Goal: Task Accomplishment & Management: Complete application form

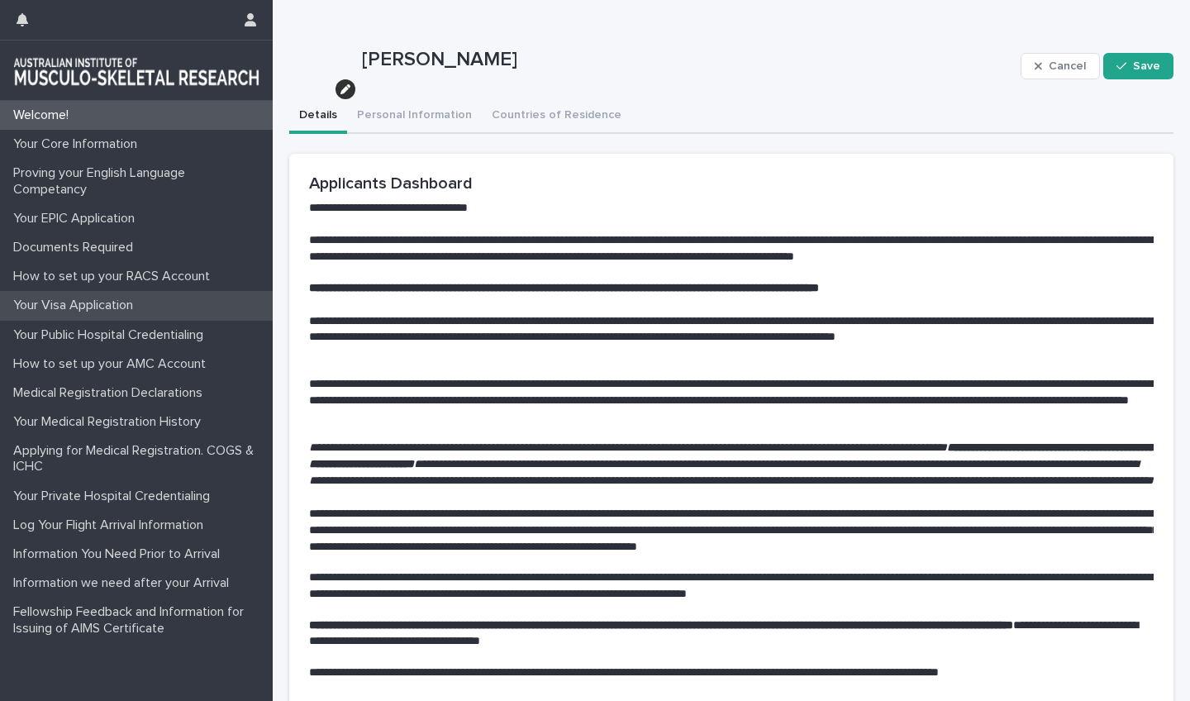
click at [82, 312] on p "Your Visa Application" at bounding box center [77, 306] width 140 height 16
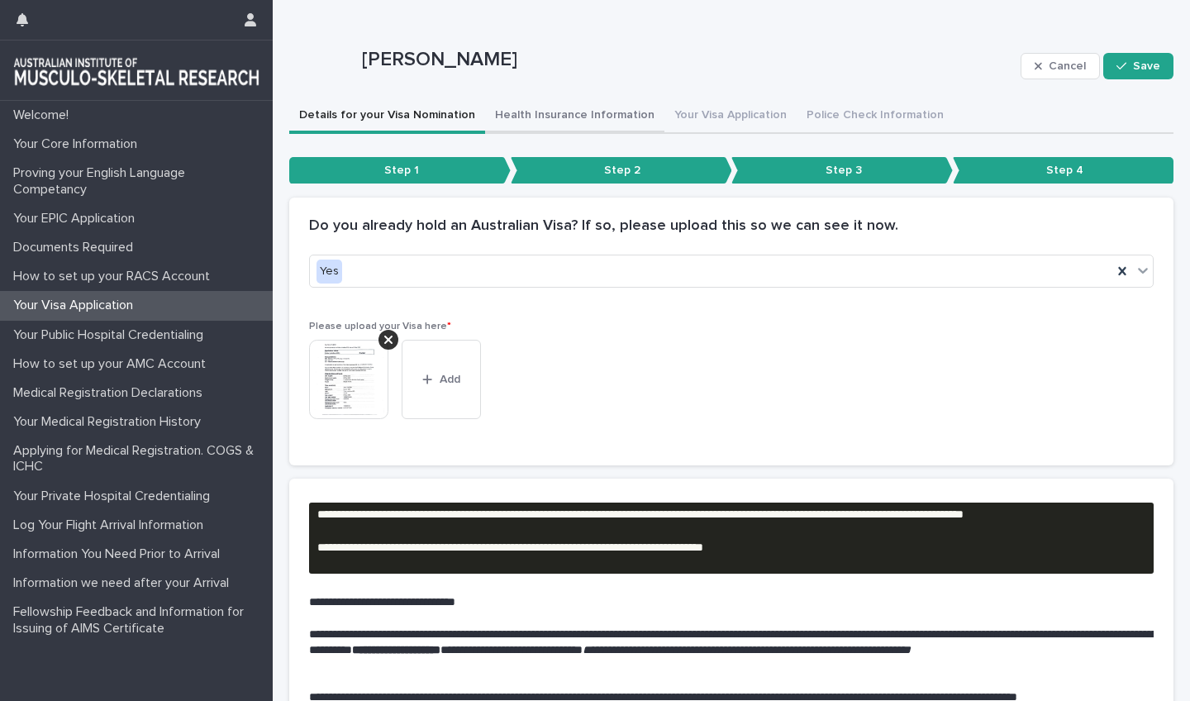
click at [587, 117] on button "Health Insurance Information" at bounding box center [574, 116] width 179 height 35
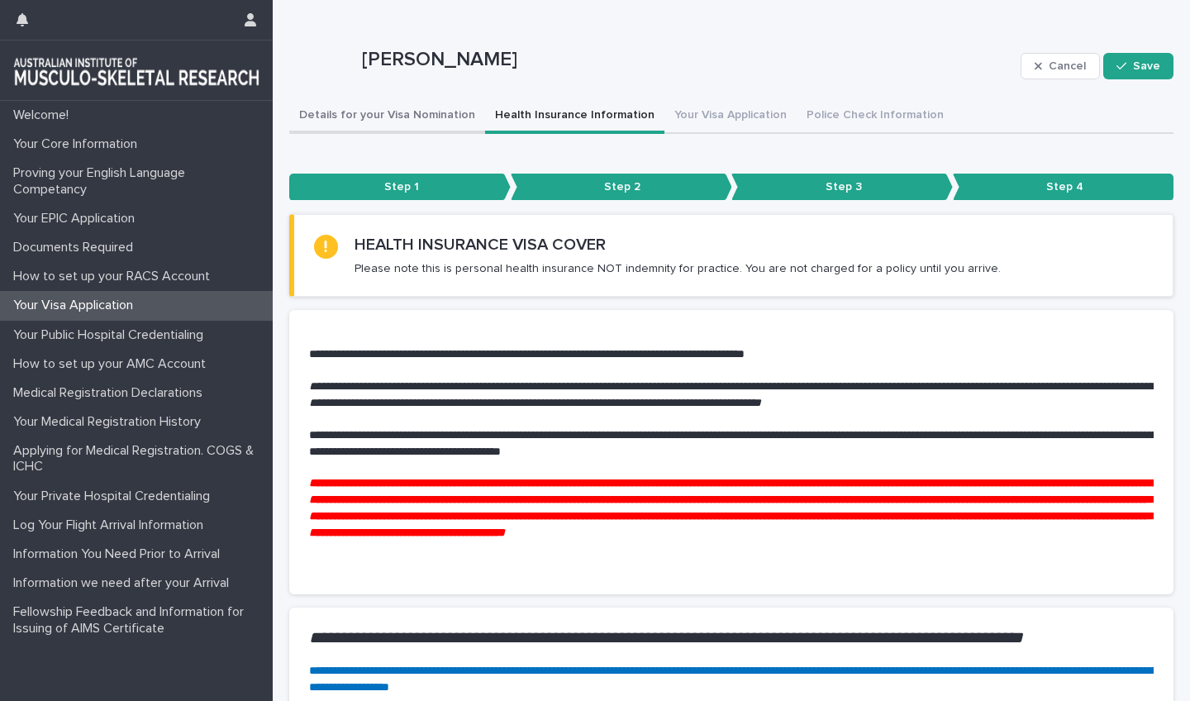
click at [379, 116] on button "Details for your Visa Nomination" at bounding box center [387, 116] width 196 height 35
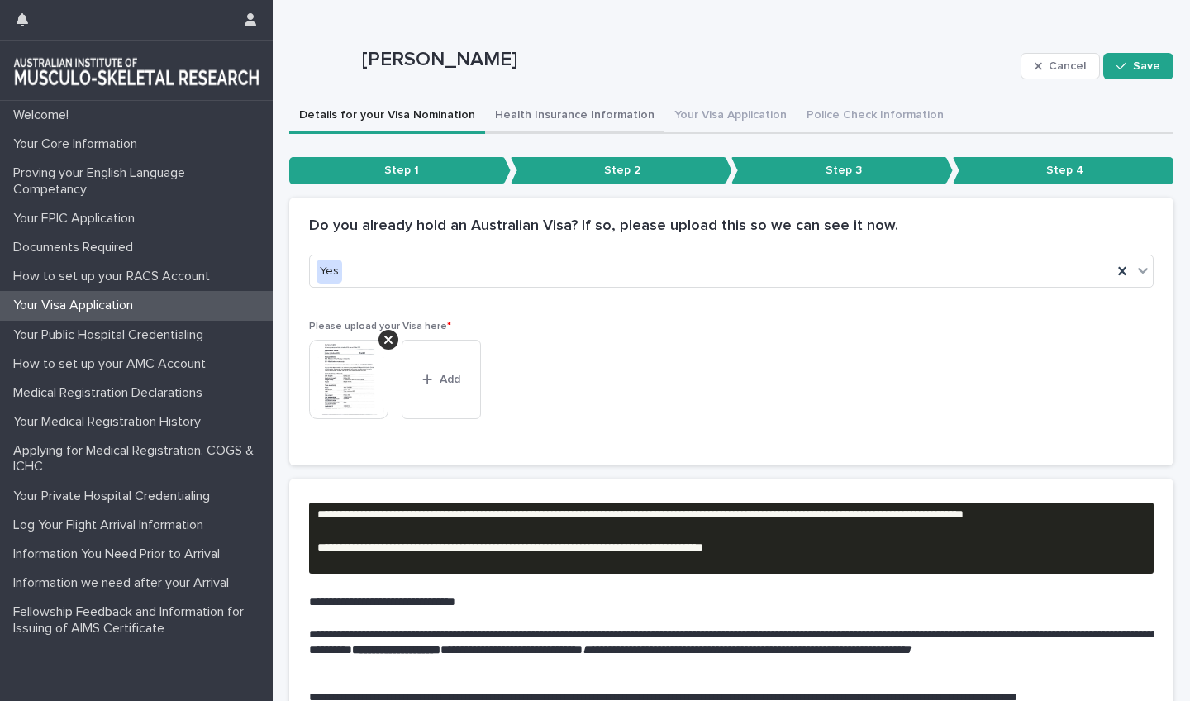
click at [565, 113] on button "Health Insurance Information" at bounding box center [574, 116] width 179 height 35
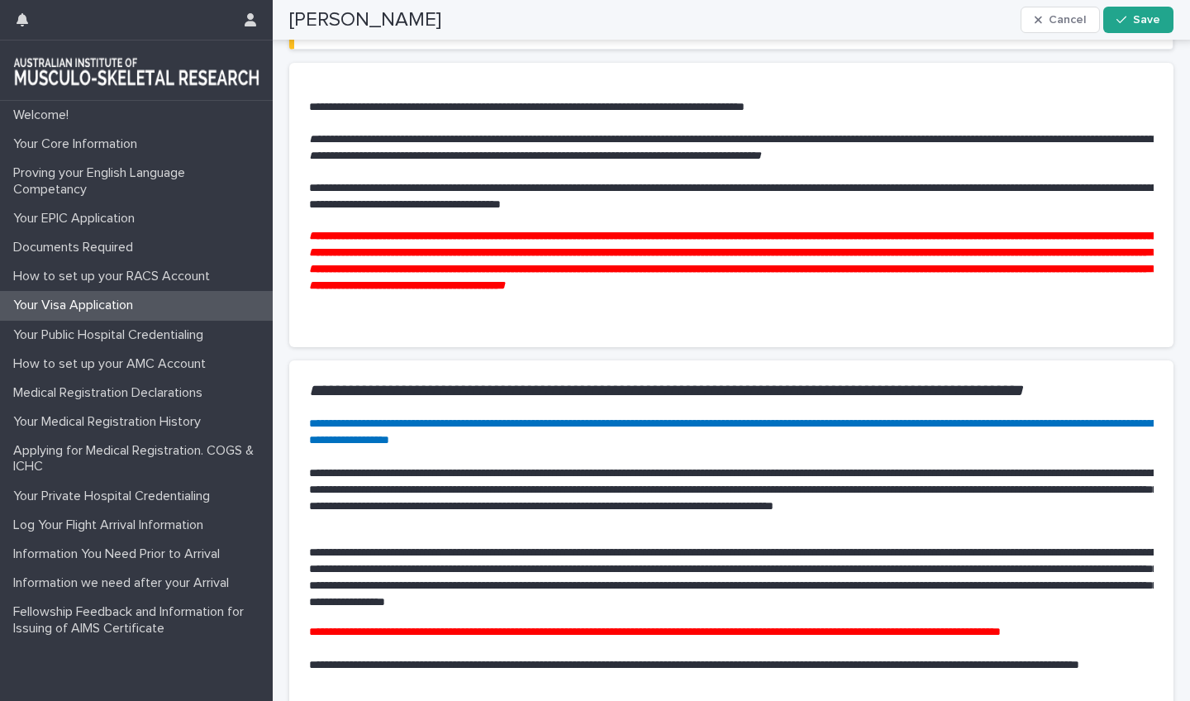
scroll to position [38, 0]
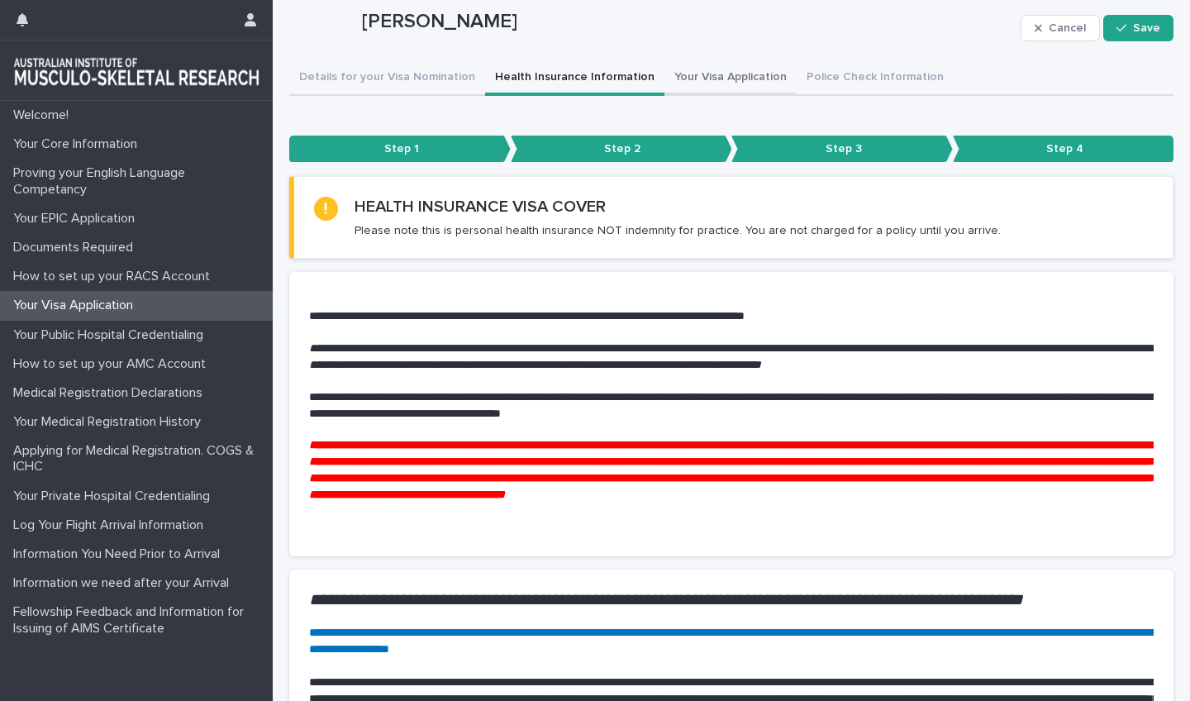
click at [703, 71] on button "Your Visa Application" at bounding box center [731, 78] width 132 height 35
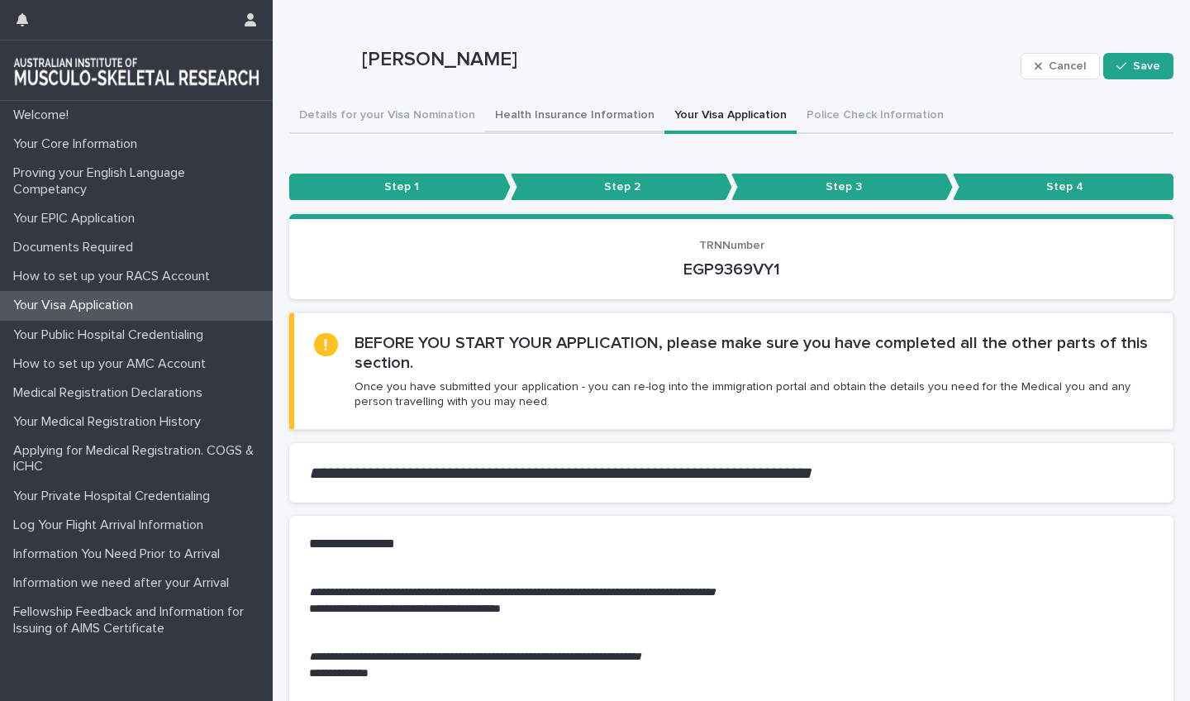
click at [587, 112] on button "Health Insurance Information" at bounding box center [574, 116] width 179 height 35
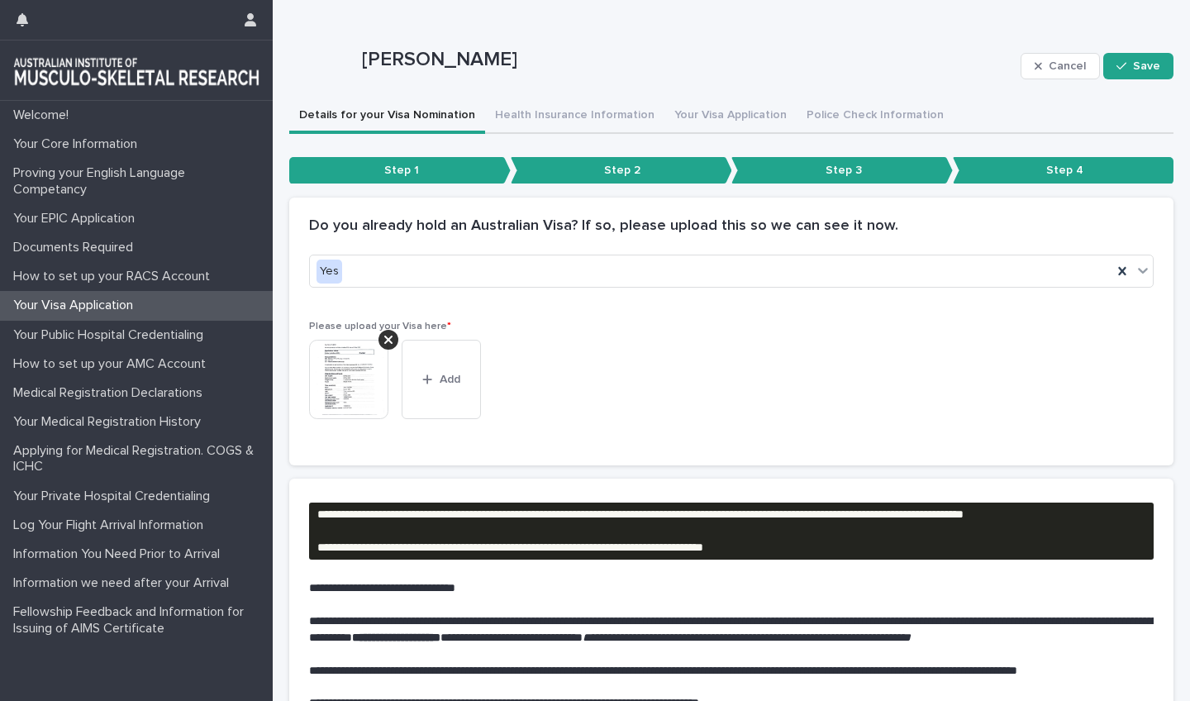
click at [384, 111] on button "Details for your Visa Nomination" at bounding box center [387, 116] width 196 height 35
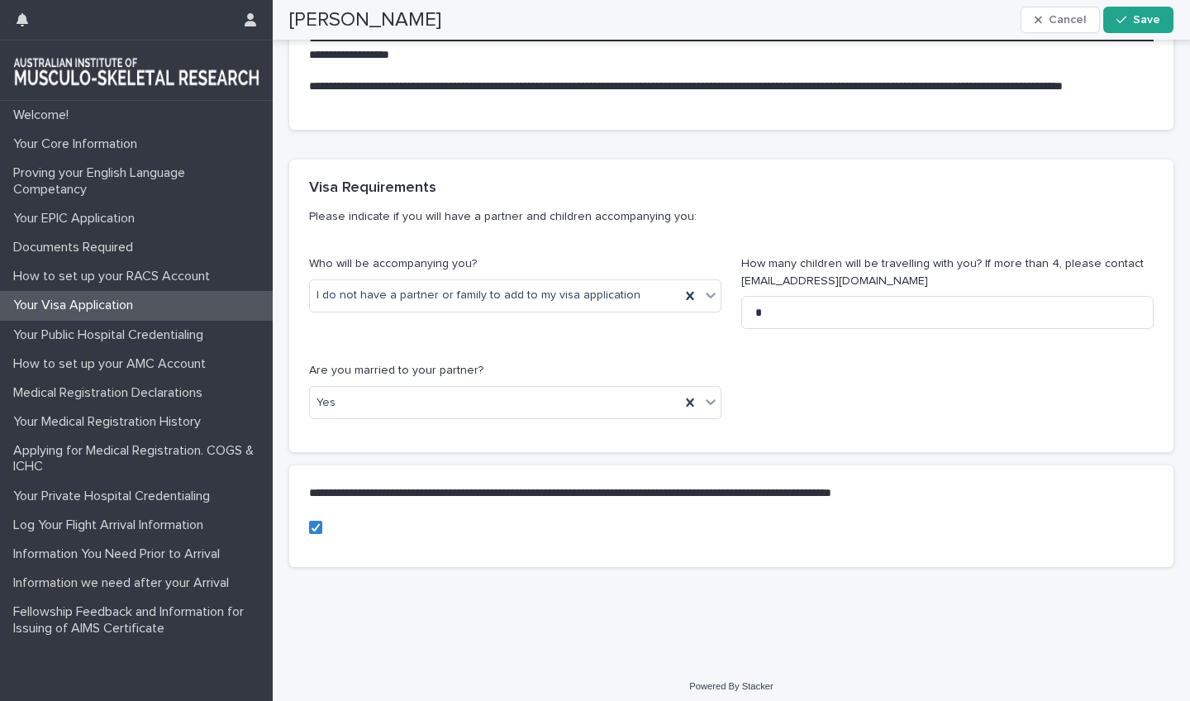
scroll to position [755, 0]
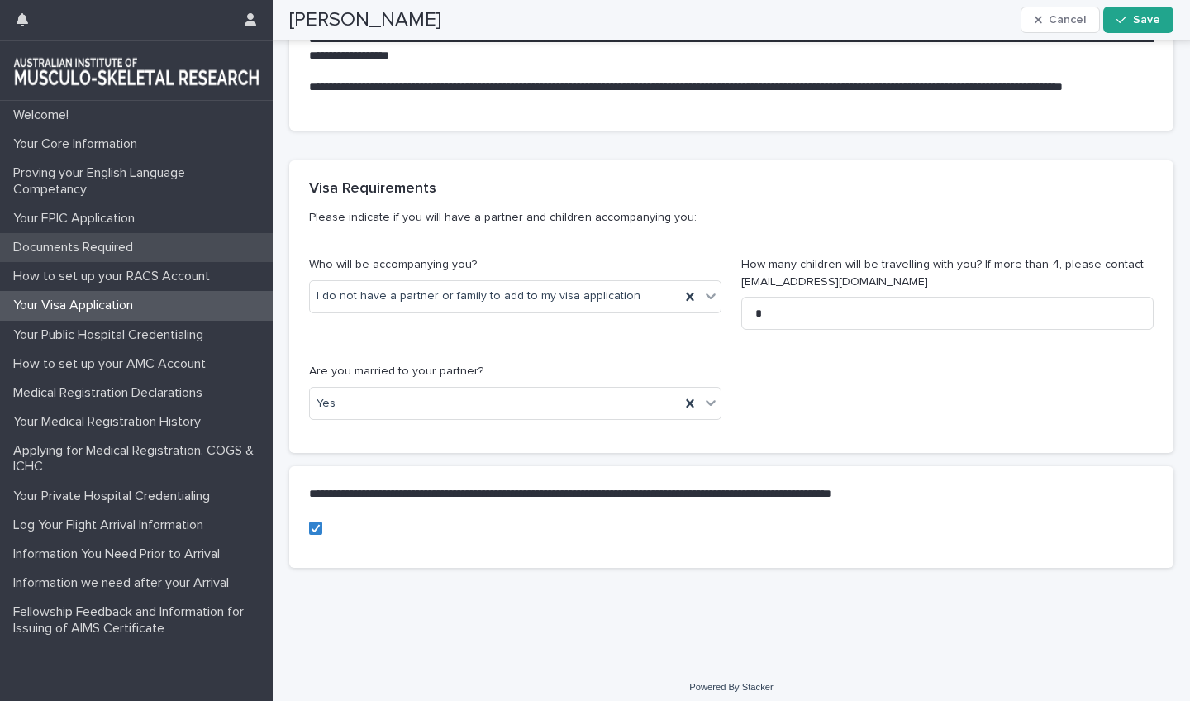
click at [74, 247] on p "Documents Required" at bounding box center [77, 248] width 140 height 16
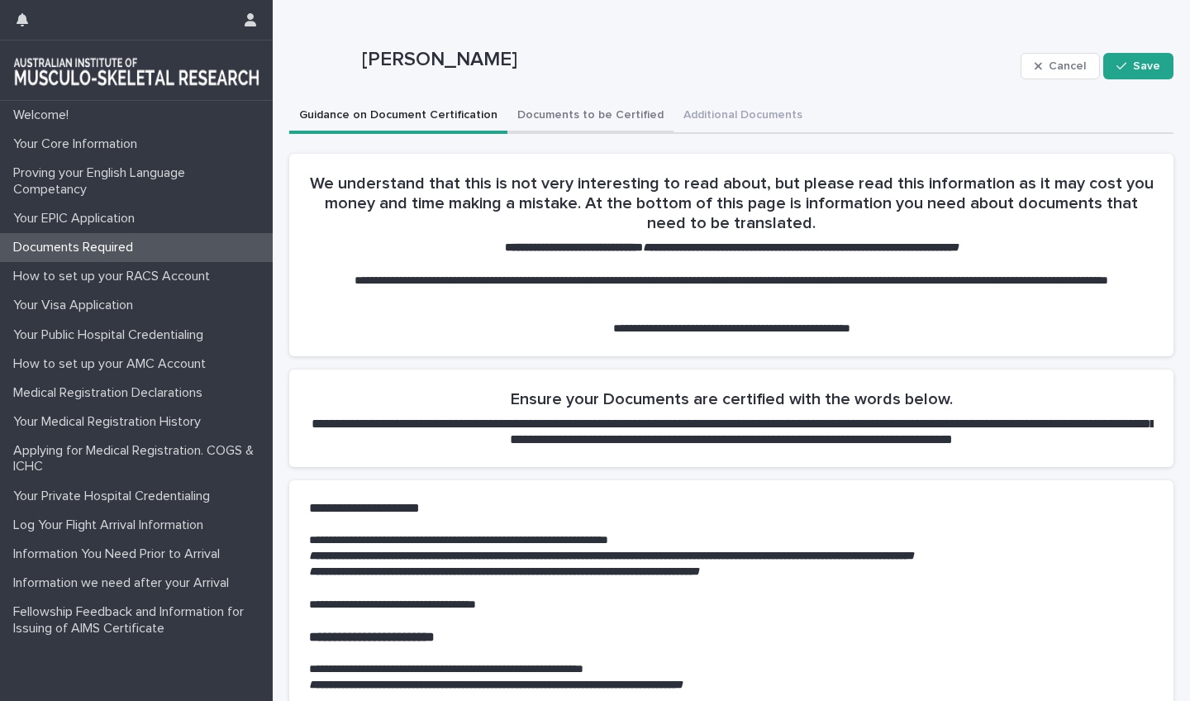
click at [565, 108] on button "Documents to be Certified" at bounding box center [591, 116] width 166 height 35
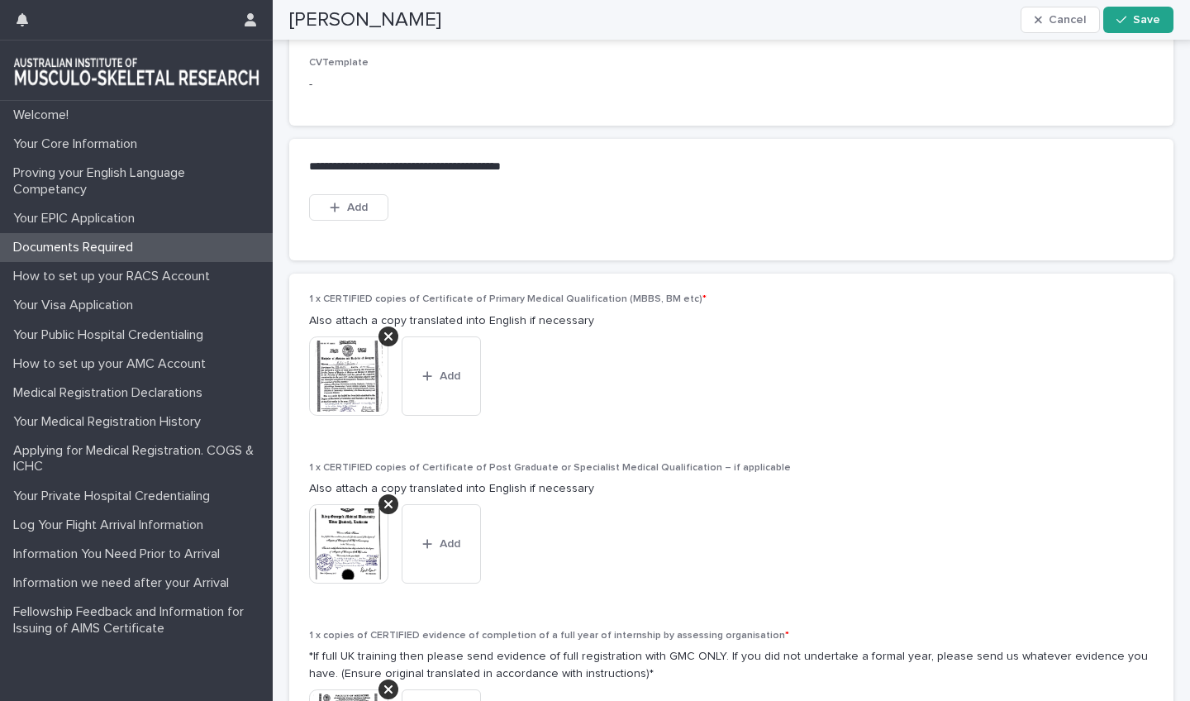
scroll to position [961, 0]
click at [350, 206] on span "Add" at bounding box center [357, 207] width 21 height 12
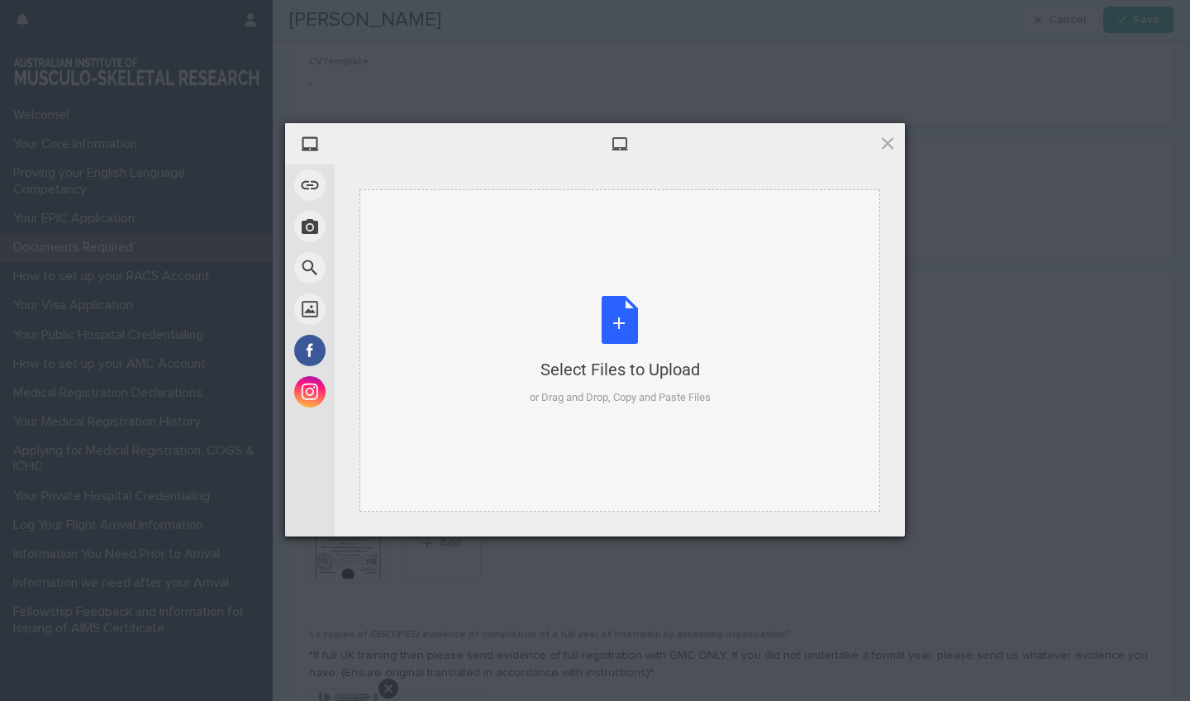
click at [619, 318] on div "Select Files to Upload or Drag and Drop, Copy and Paste Files" at bounding box center [620, 351] width 181 height 110
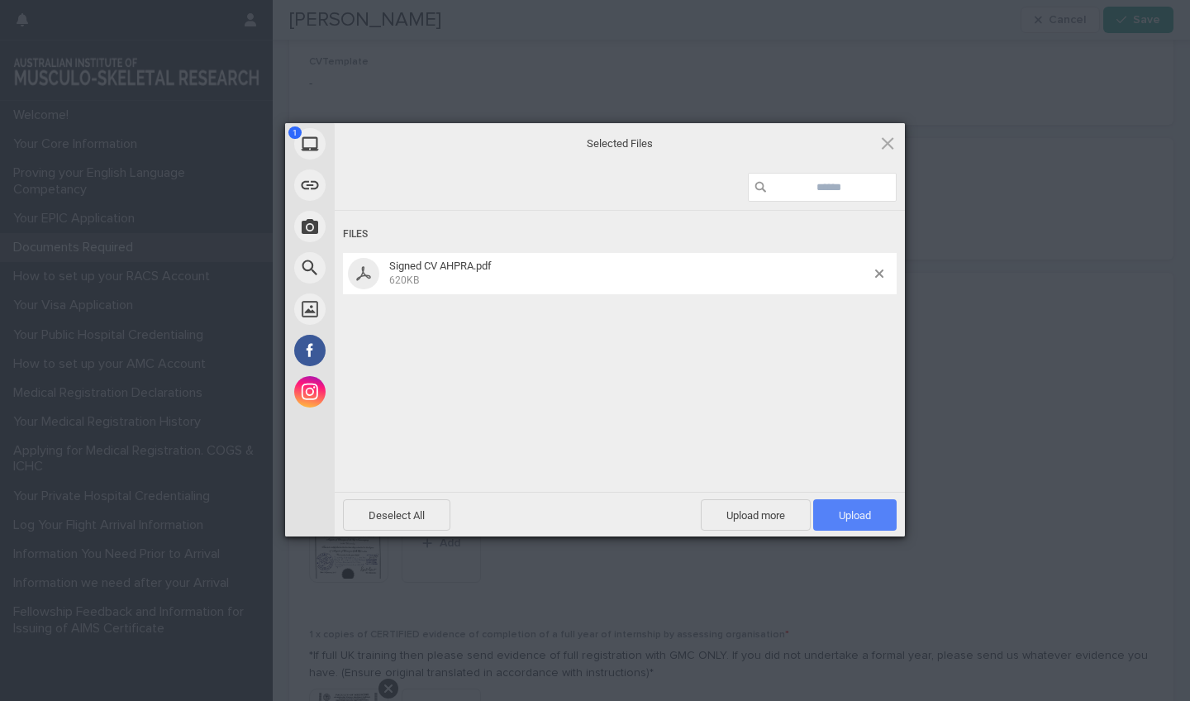
click at [864, 517] on span "Upload 1" at bounding box center [855, 515] width 32 height 12
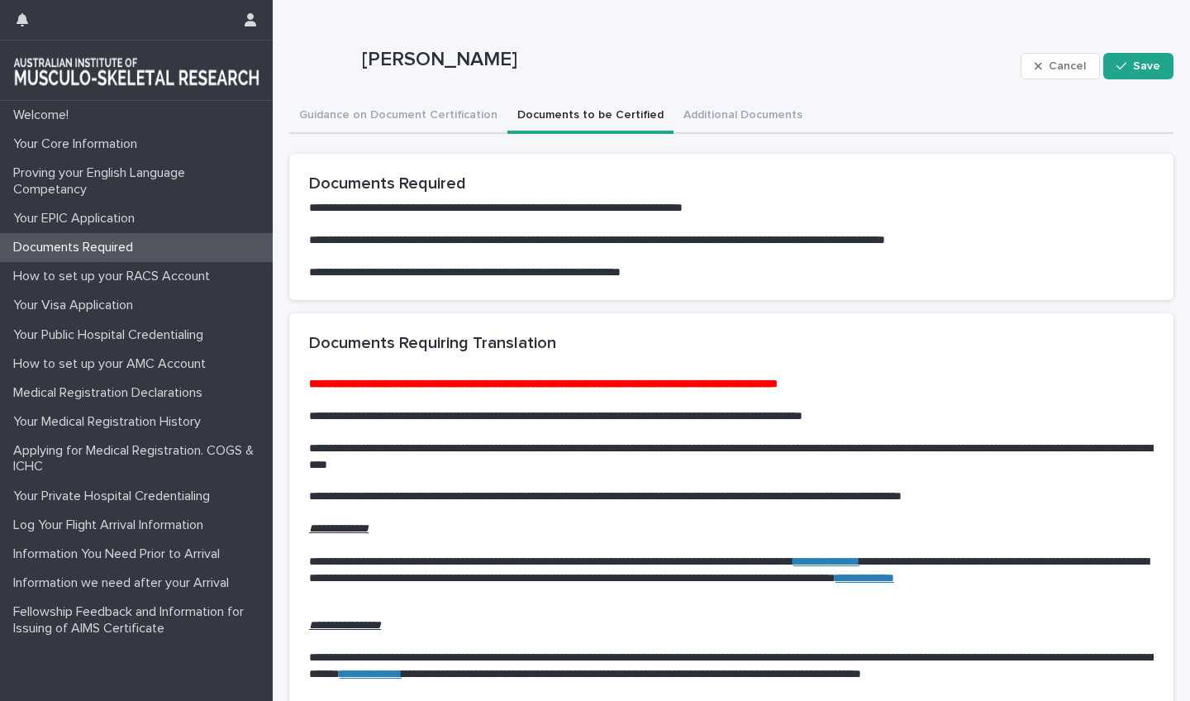
scroll to position [0, 0]
click at [703, 120] on button "Additional Documents" at bounding box center [743, 116] width 139 height 35
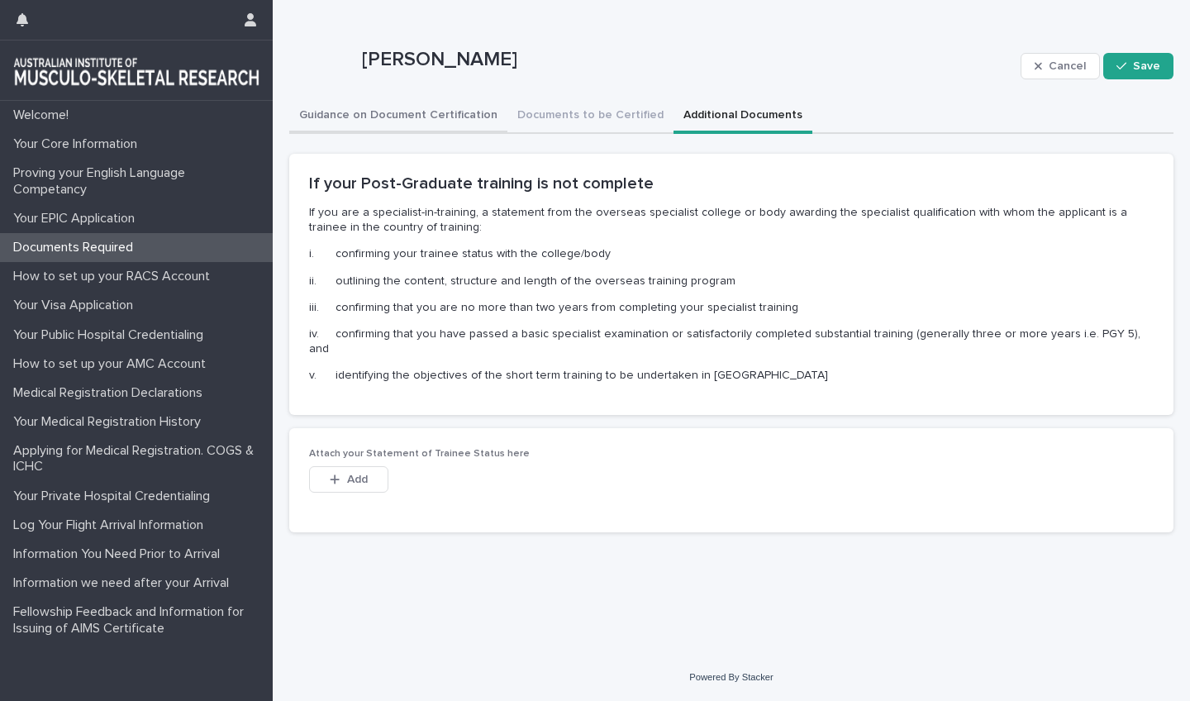
click at [399, 116] on button "Guidance on Document Certification" at bounding box center [398, 116] width 218 height 35
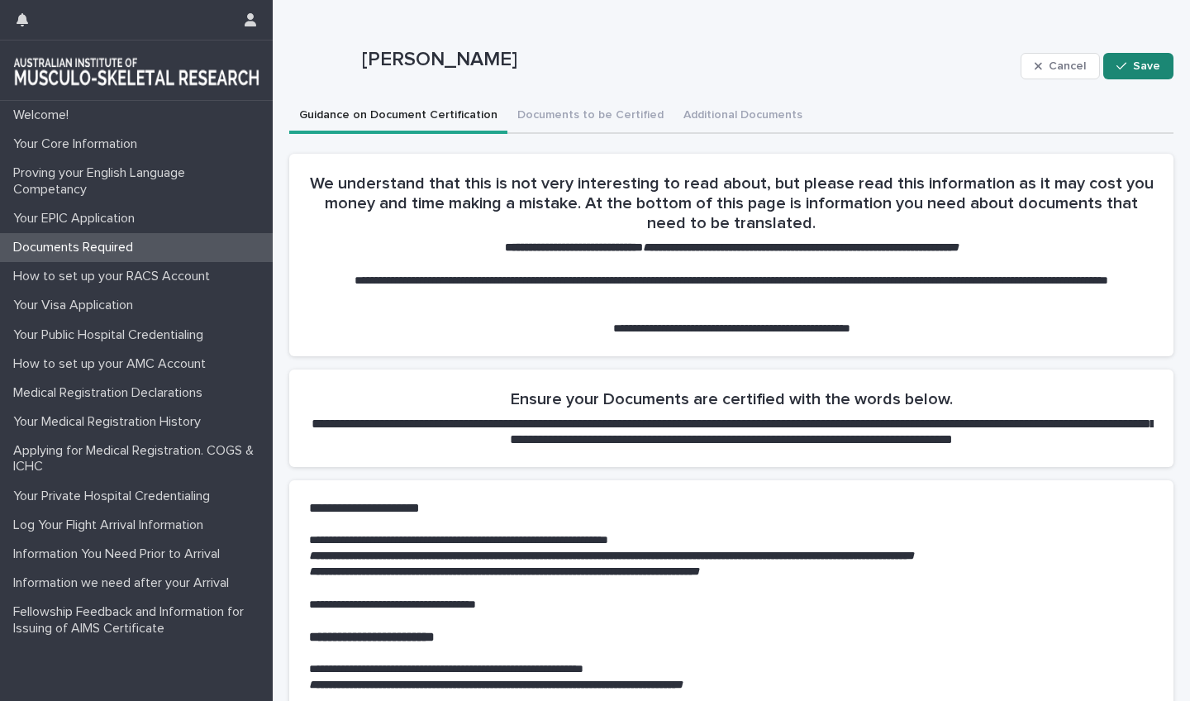
click at [1140, 64] on span "Save" at bounding box center [1146, 66] width 27 height 12
click at [569, 115] on button "Documents to be Certified" at bounding box center [591, 116] width 166 height 35
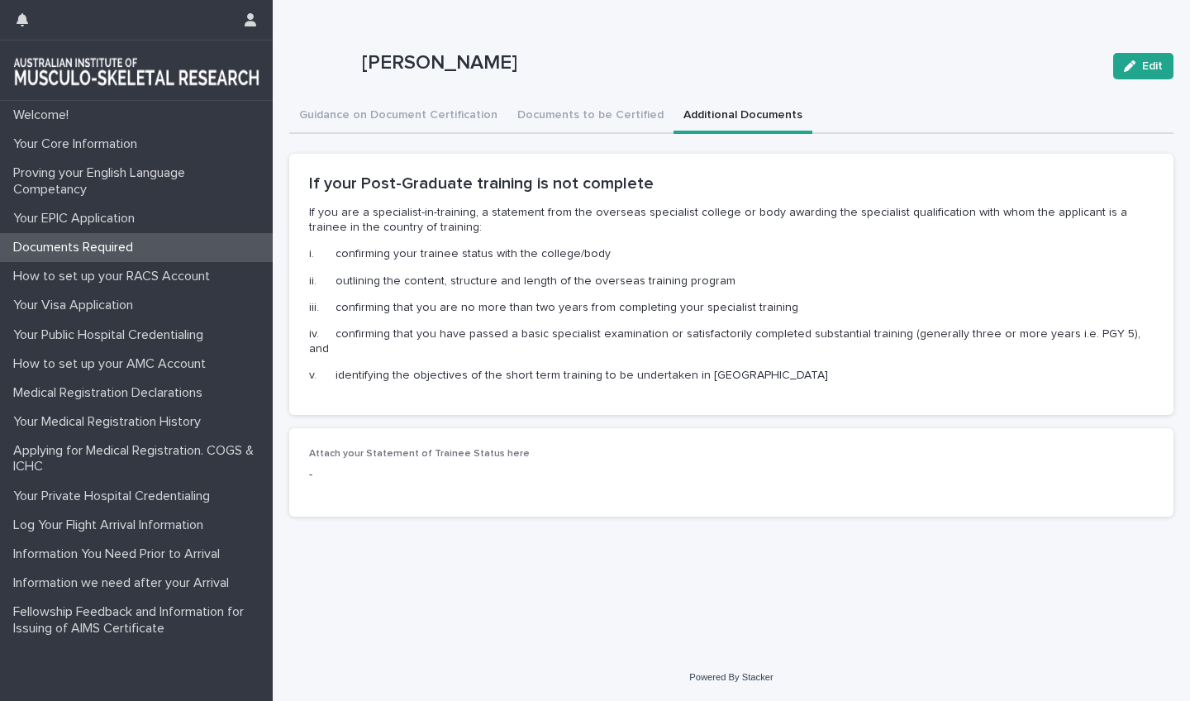
click at [717, 107] on button "Additional Documents" at bounding box center [743, 116] width 139 height 35
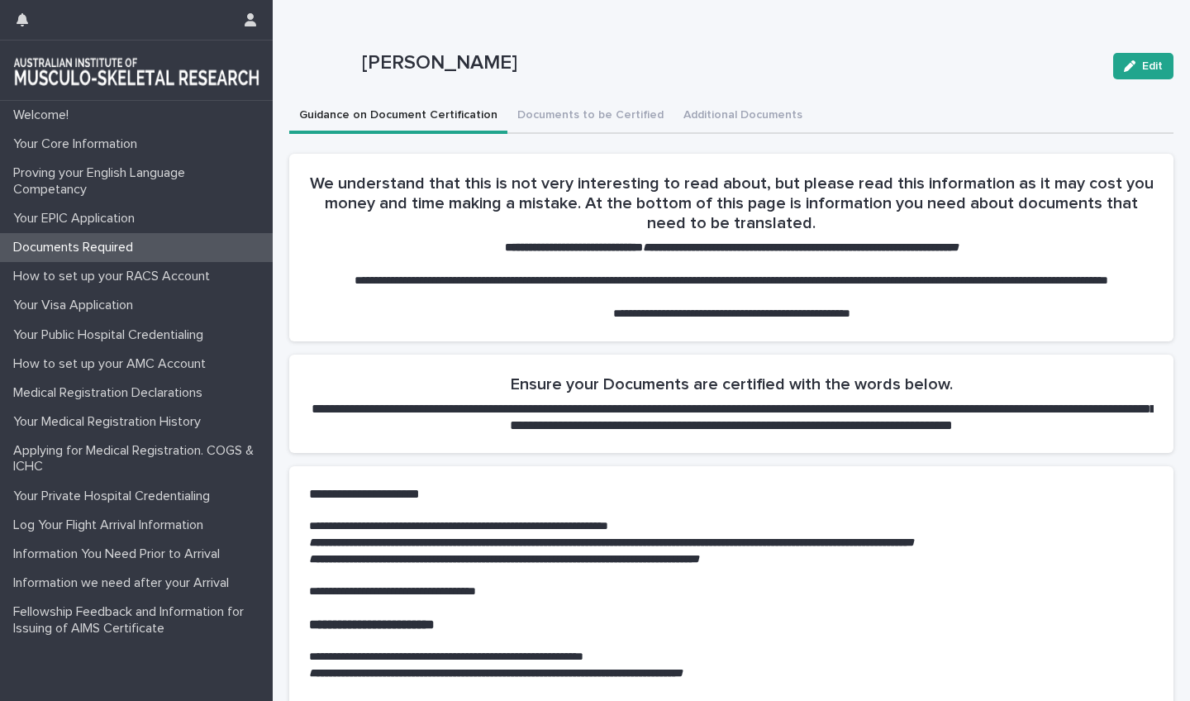
click at [401, 117] on button "Guidance on Document Certification" at bounding box center [398, 116] width 218 height 35
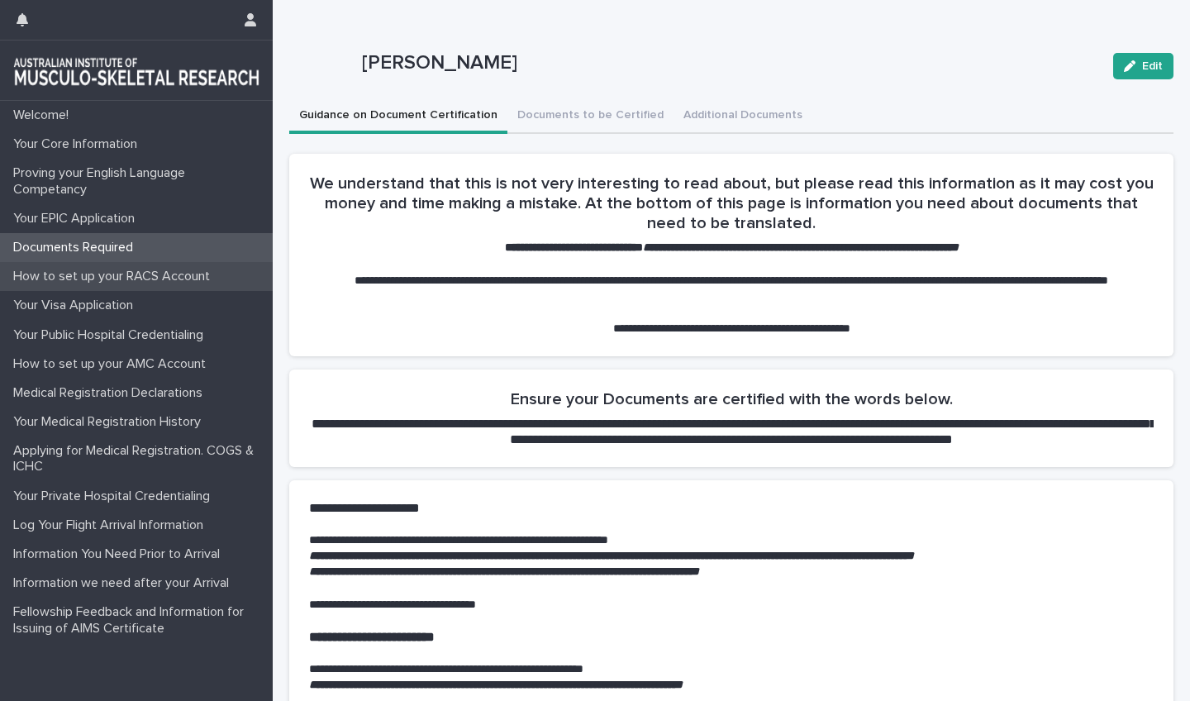
click at [91, 280] on p "How to set up your RACS Account" at bounding box center [115, 277] width 217 height 16
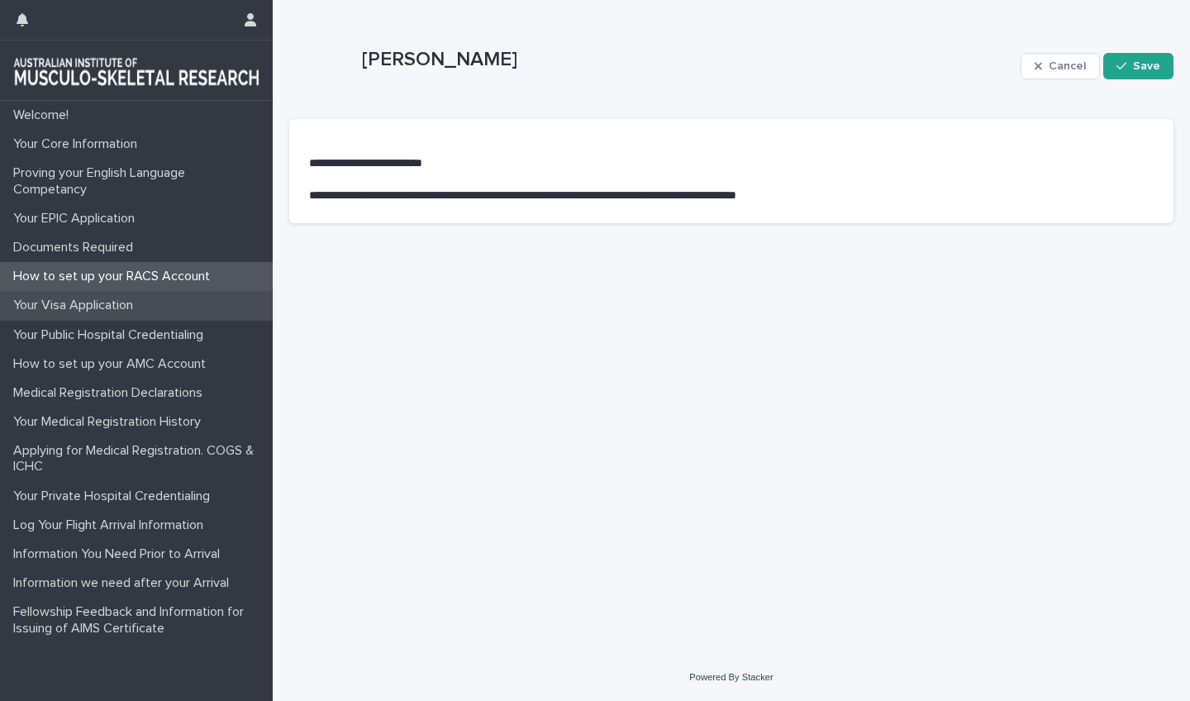
click at [91, 307] on p "Your Visa Application" at bounding box center [77, 306] width 140 height 16
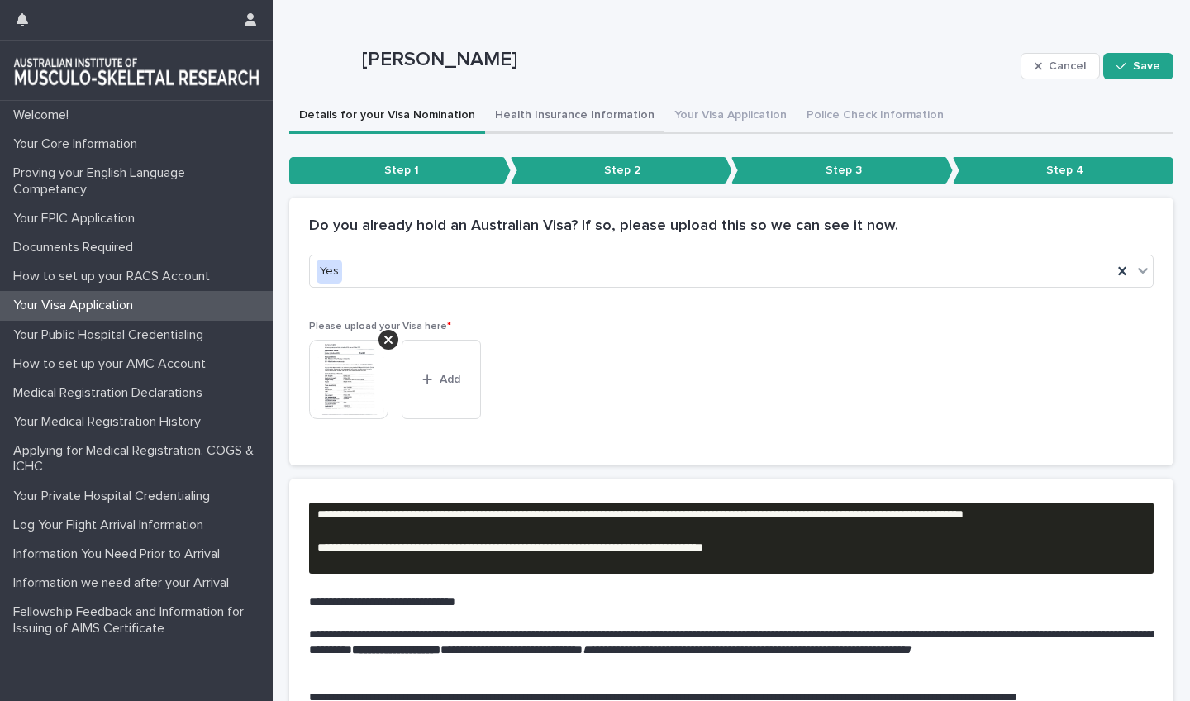
click at [555, 111] on button "Health Insurance Information" at bounding box center [574, 116] width 179 height 35
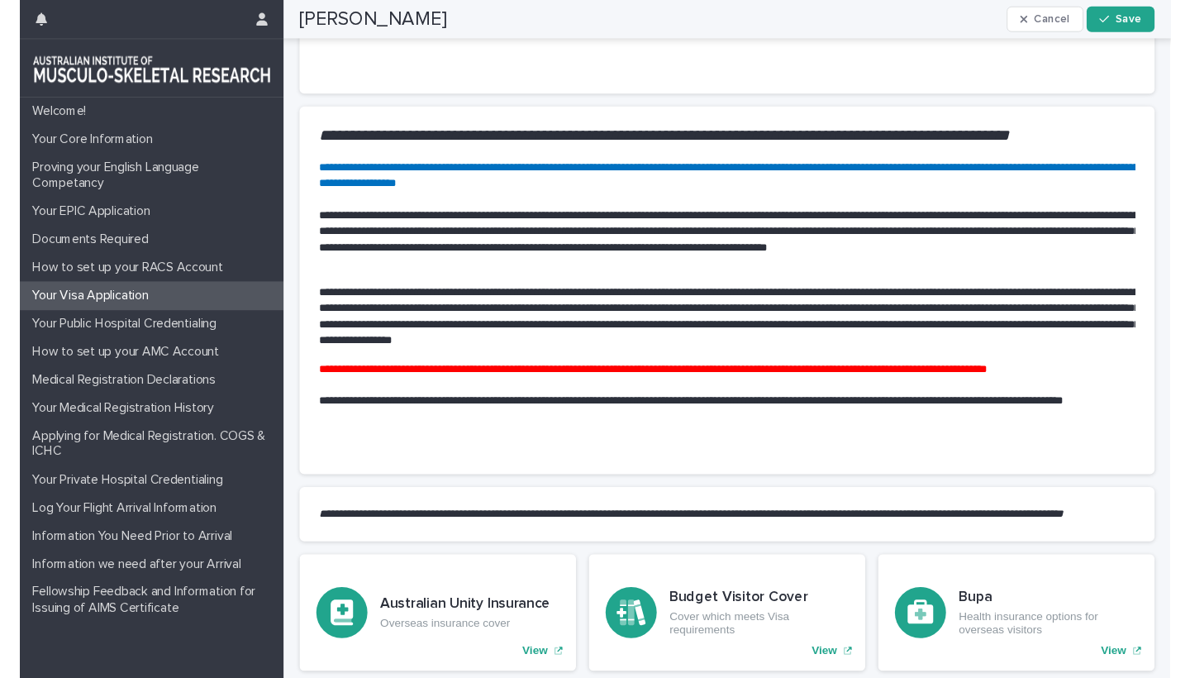
scroll to position [937, 0]
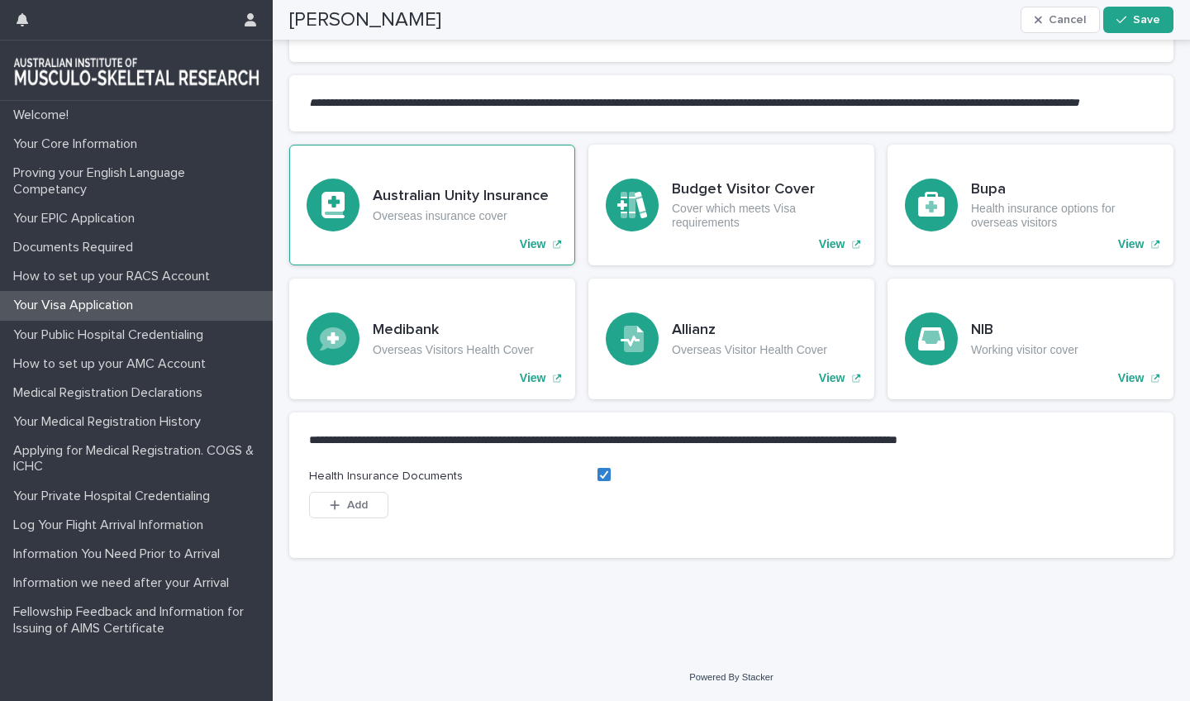
click at [539, 245] on p "View" at bounding box center [533, 244] width 26 height 14
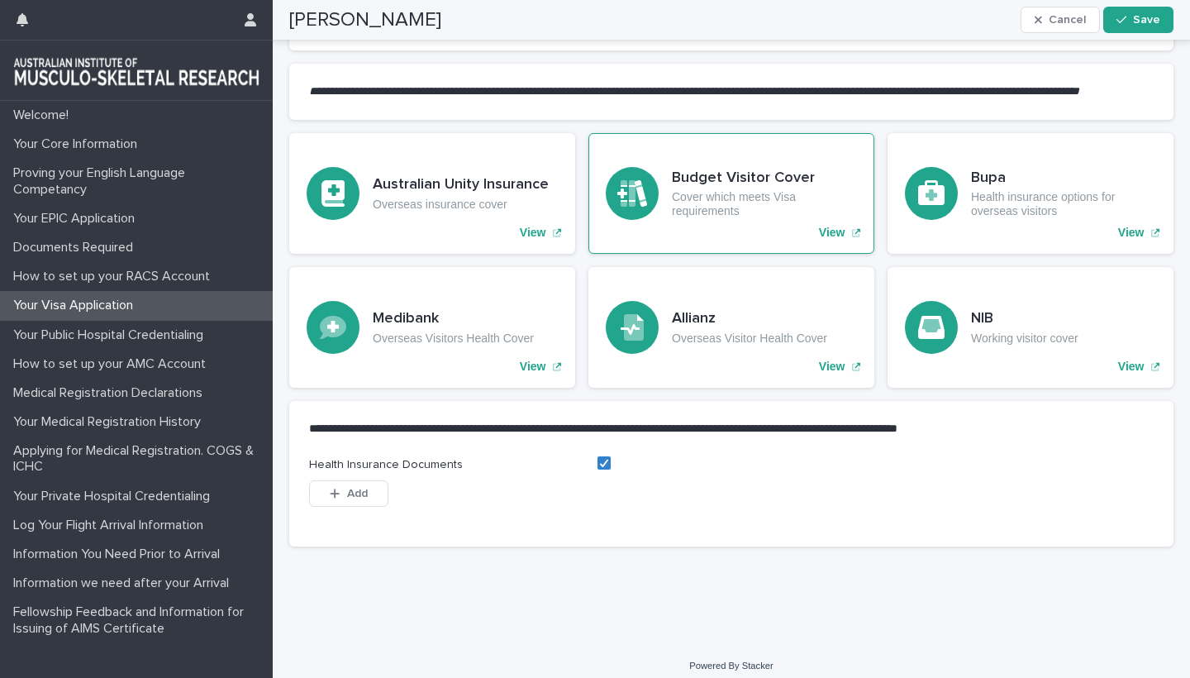
click at [832, 240] on p "View" at bounding box center [832, 233] width 26 height 14
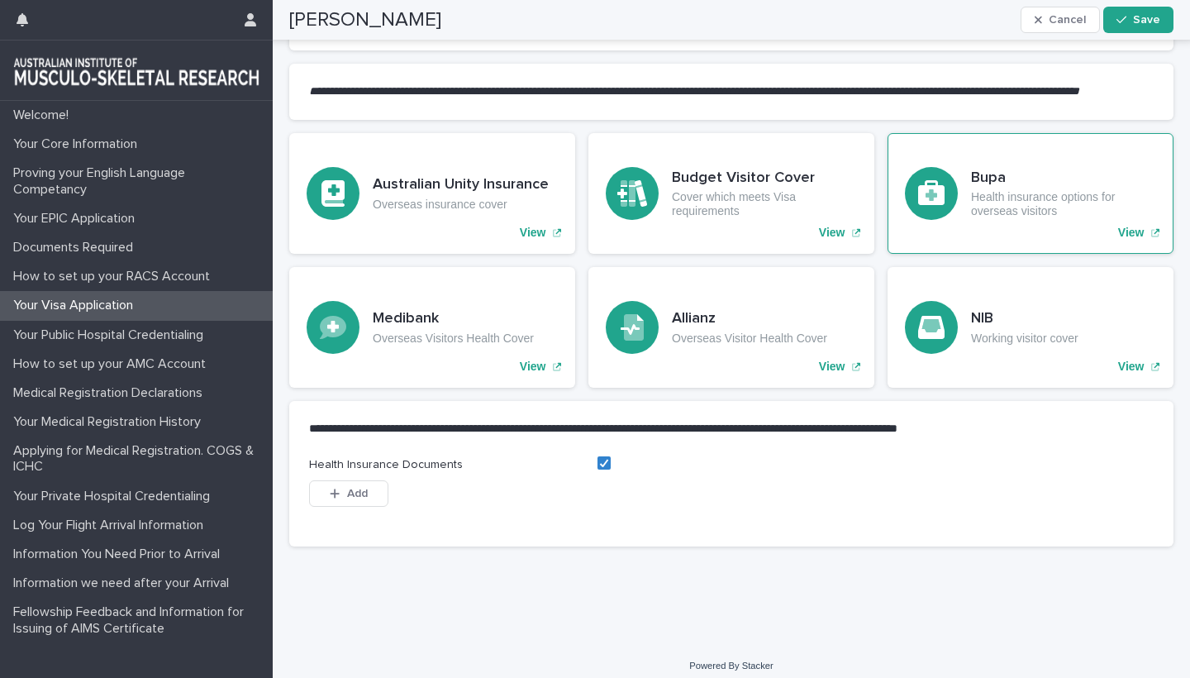
click at [1138, 240] on p "View" at bounding box center [1131, 233] width 26 height 14
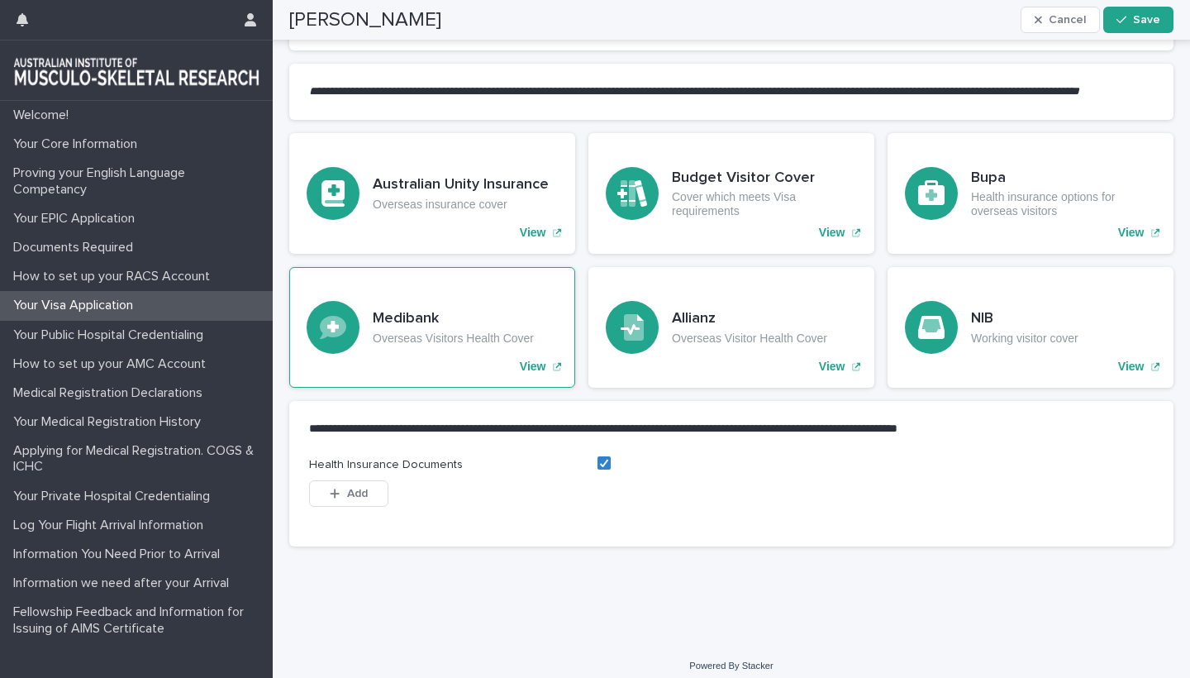
click at [540, 374] on p "View" at bounding box center [533, 367] width 26 height 14
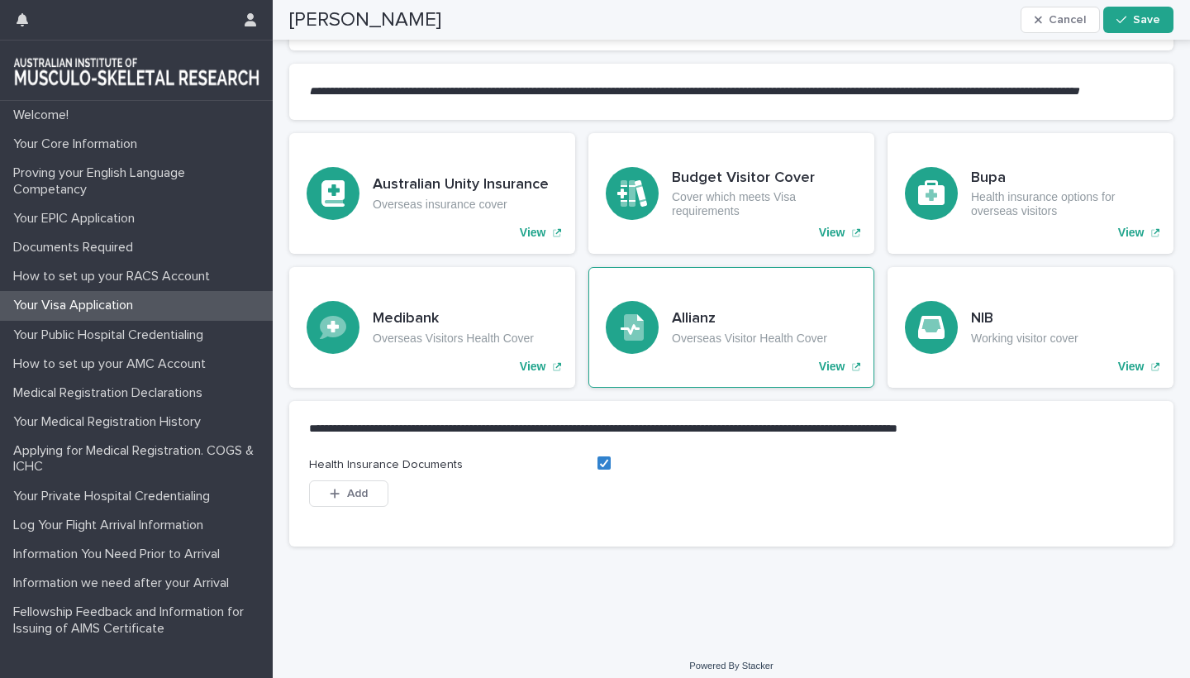
click at [828, 374] on p "View" at bounding box center [832, 367] width 26 height 14
click at [352, 499] on span "Add" at bounding box center [357, 494] width 21 height 12
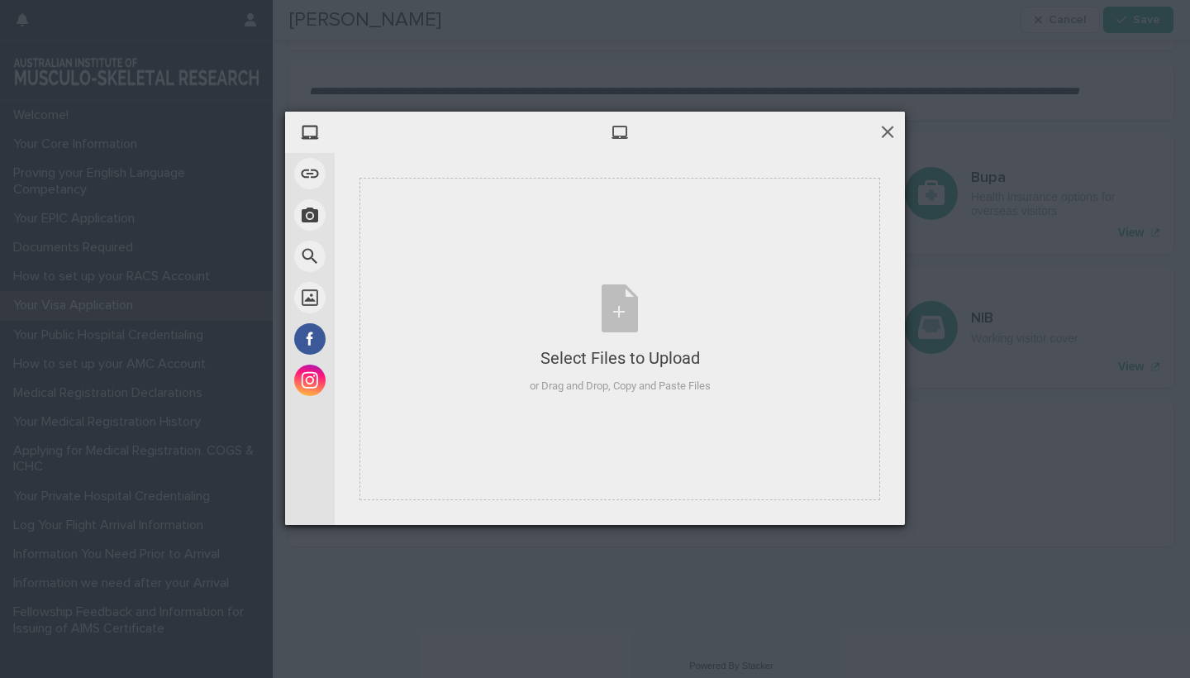
click at [889, 129] on span at bounding box center [888, 131] width 18 height 18
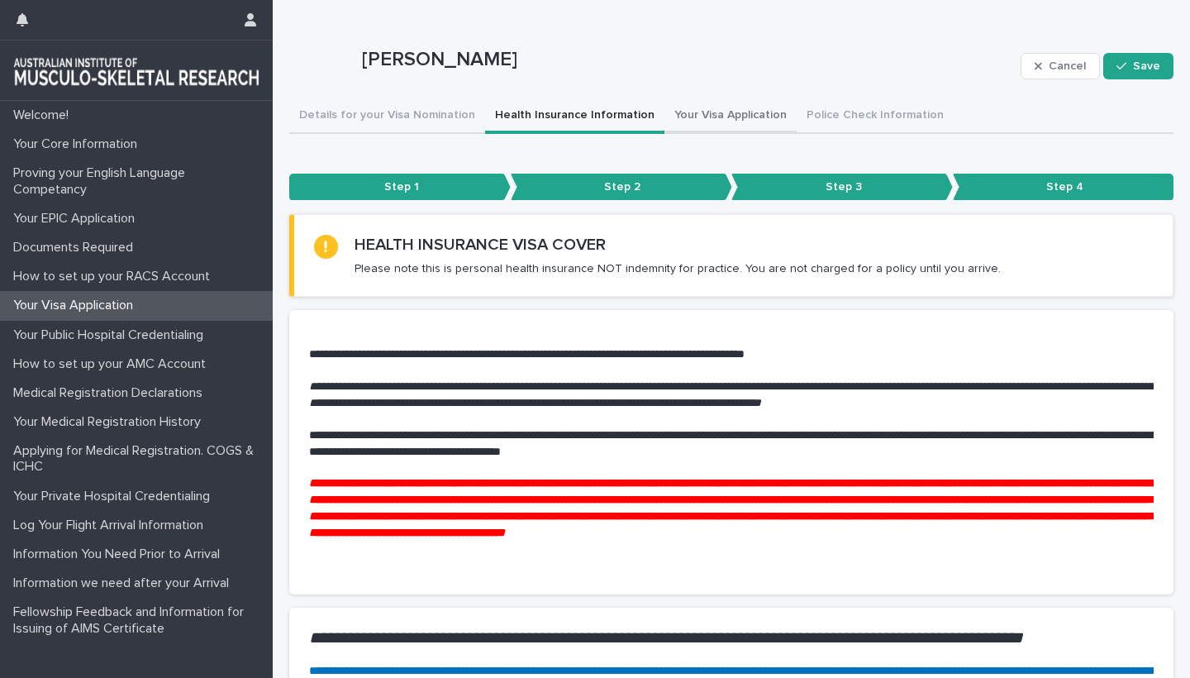
scroll to position [0, 0]
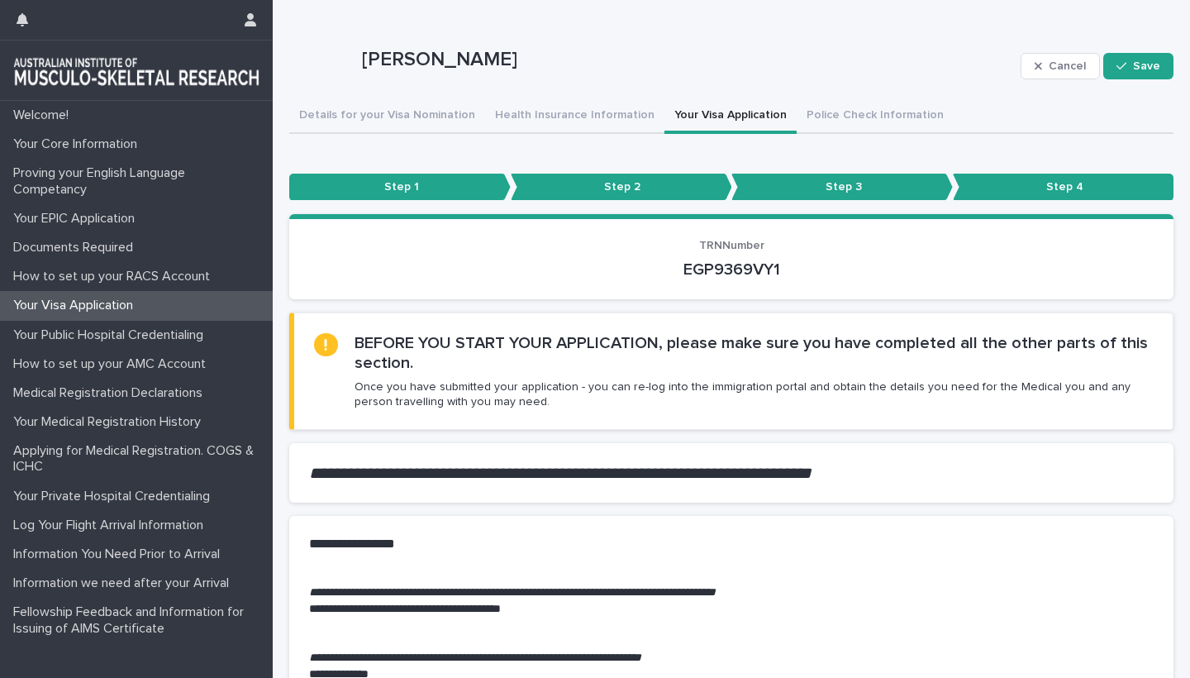
click at [706, 119] on button "Your Visa Application" at bounding box center [731, 116] width 132 height 35
click at [827, 116] on button "Police Check Information" at bounding box center [875, 116] width 157 height 35
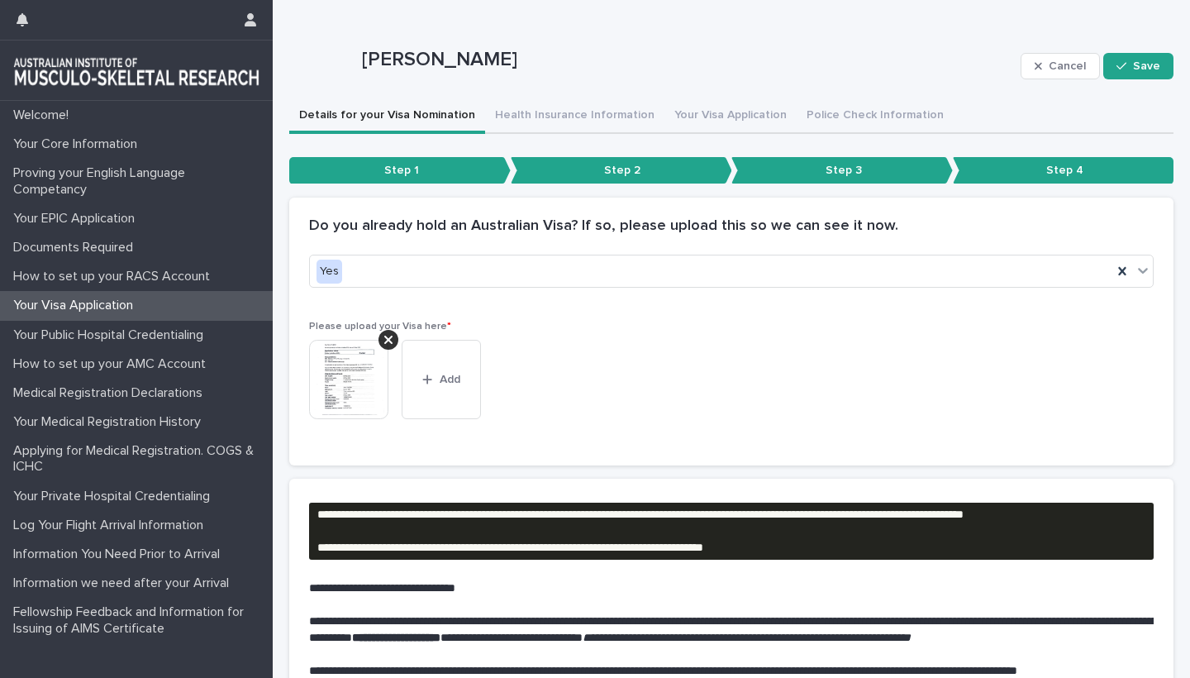
click at [419, 116] on button "Details for your Visa Nomination" at bounding box center [387, 116] width 196 height 35
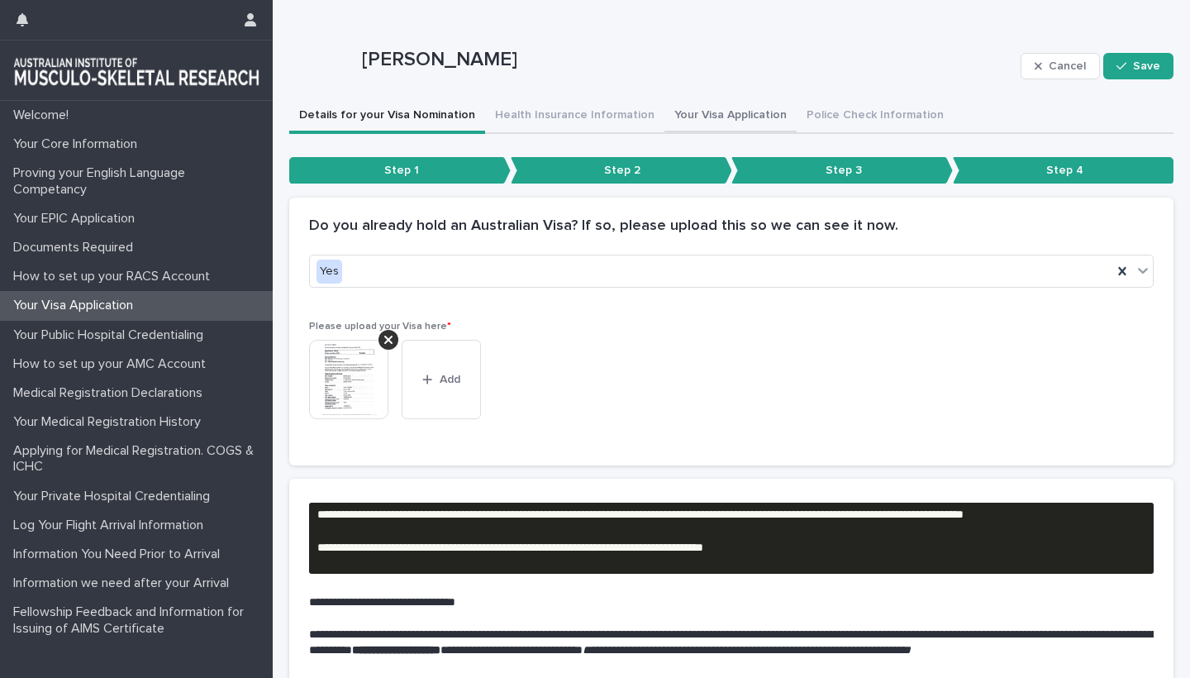
click at [712, 112] on button "Your Visa Application" at bounding box center [731, 116] width 132 height 35
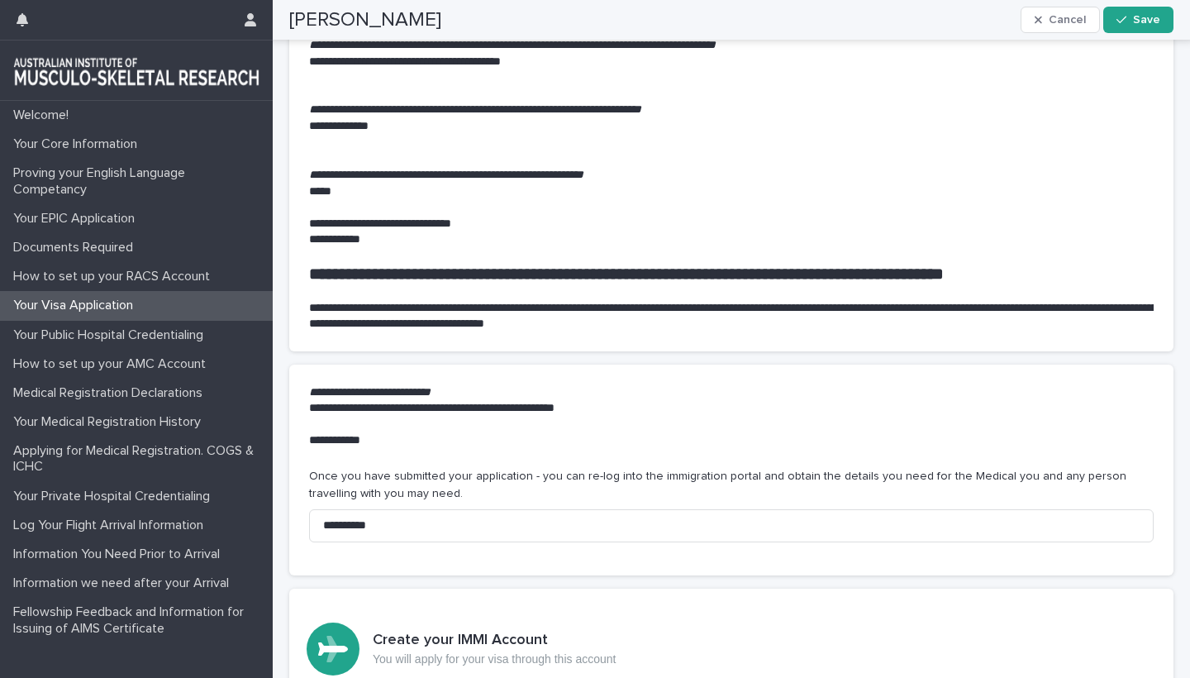
scroll to position [622, 0]
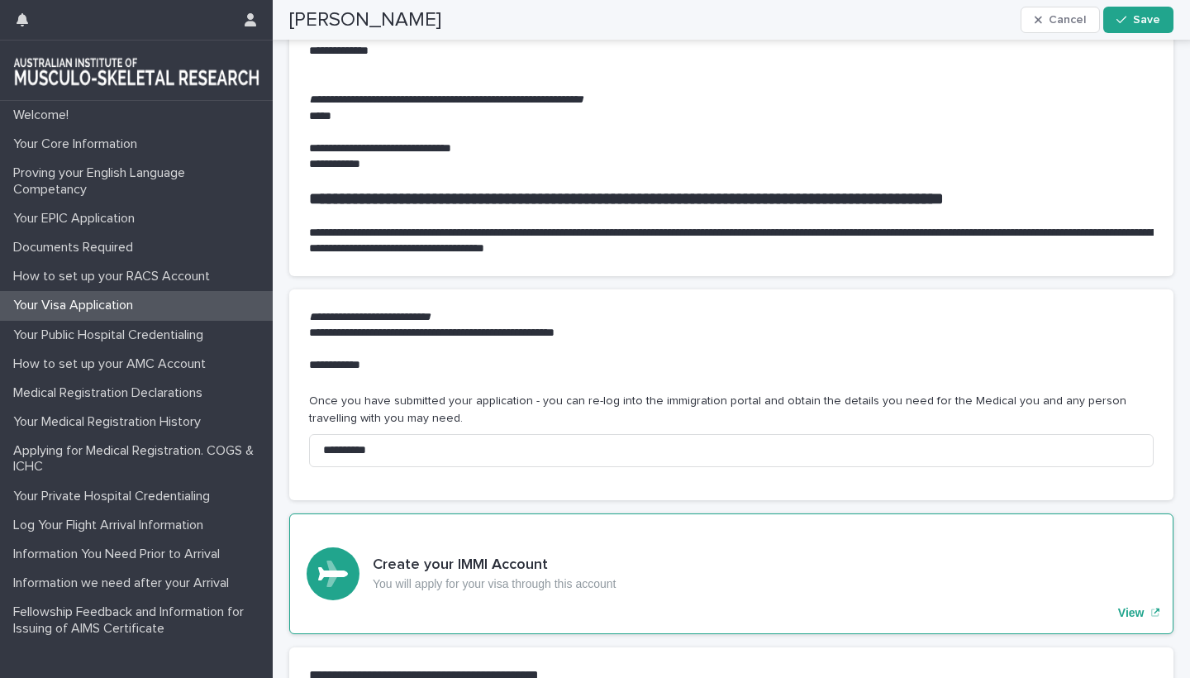
click at [1128, 606] on p "View" at bounding box center [1131, 613] width 26 height 14
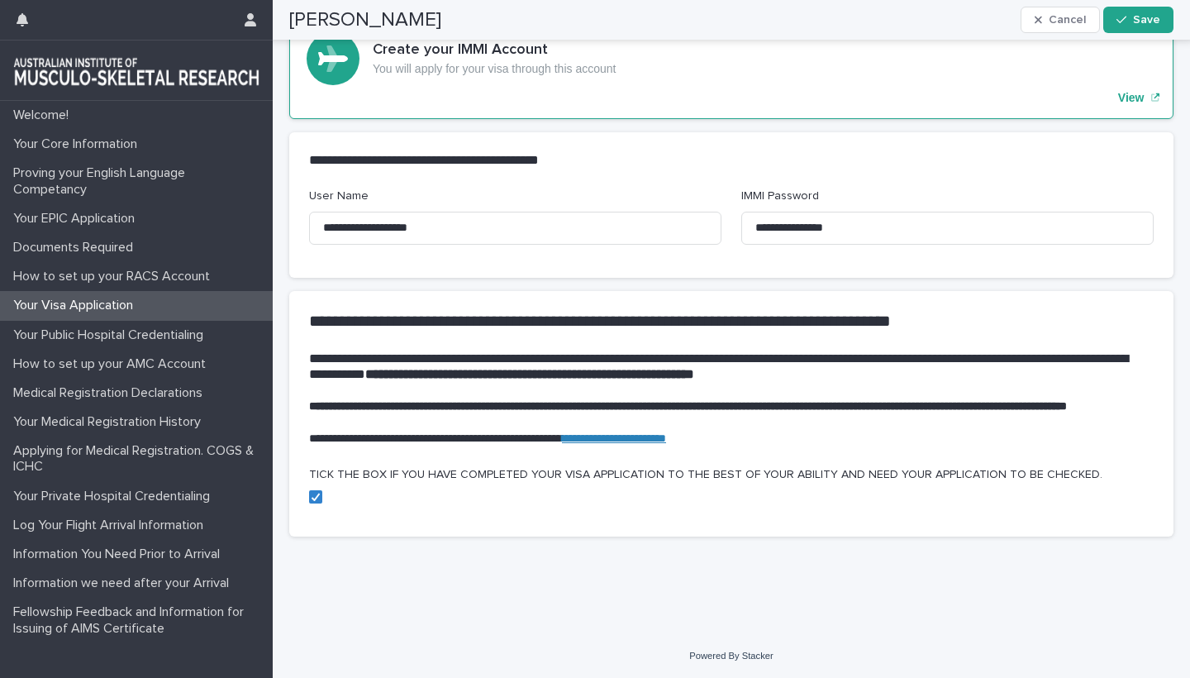
scroll to position [1137, 0]
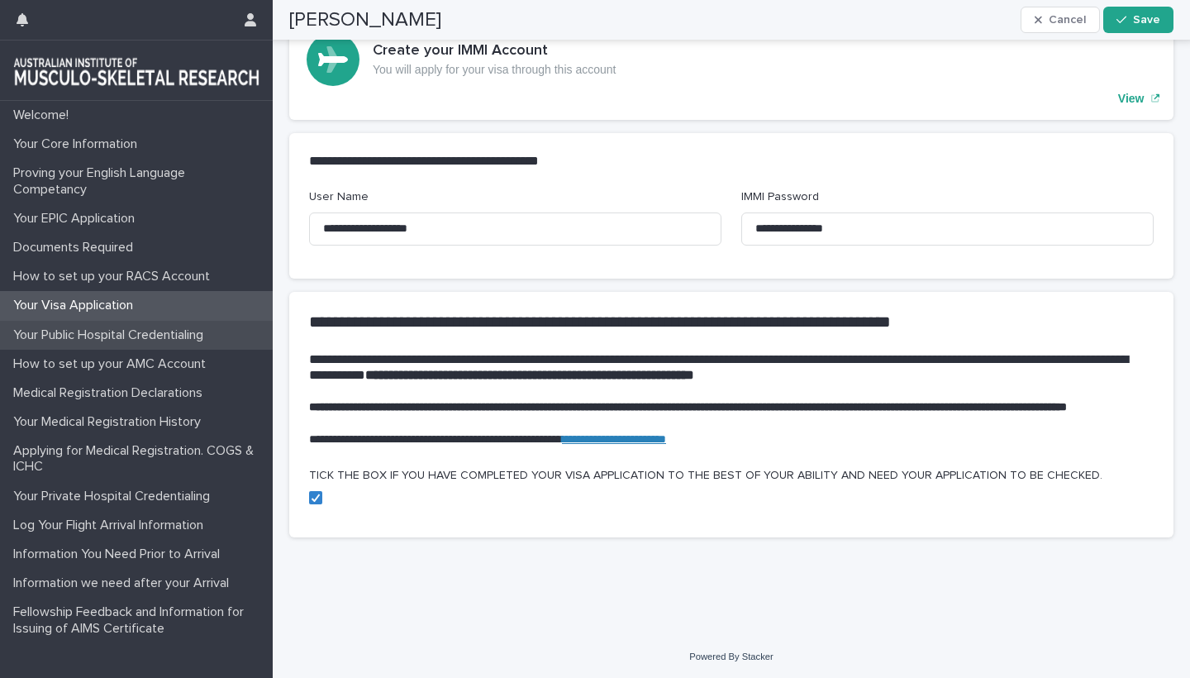
click at [145, 327] on p "Your Public Hospital Credentialing" at bounding box center [112, 335] width 210 height 16
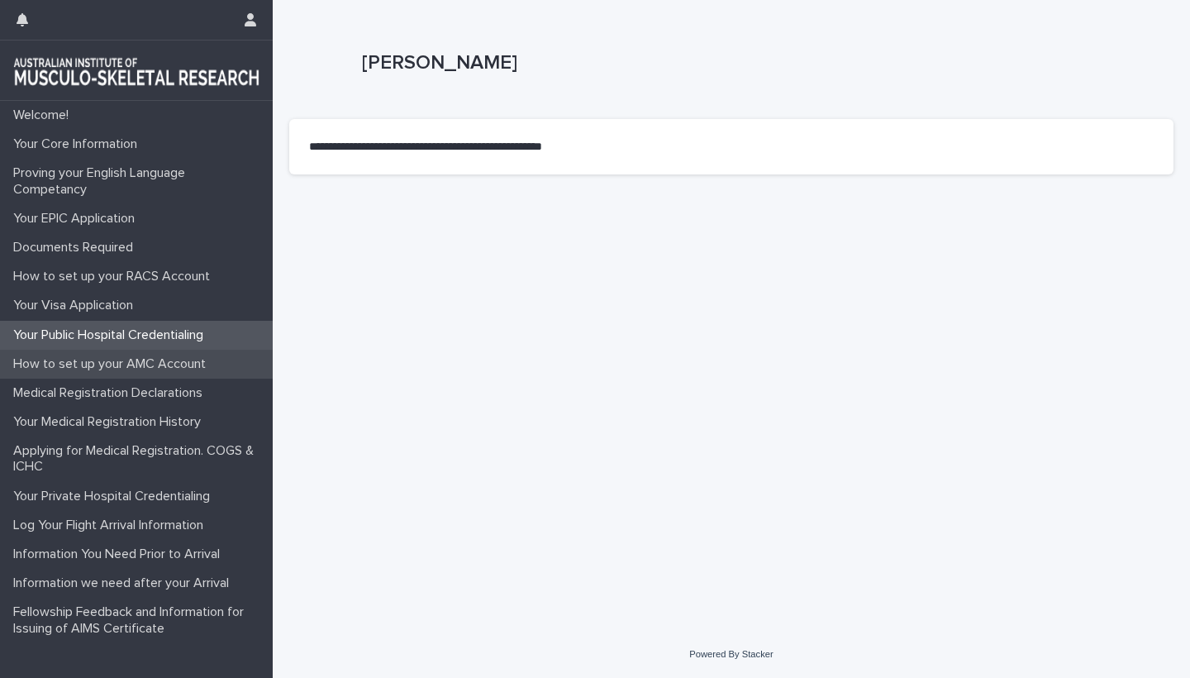
click at [136, 350] on div "How to set up your AMC Account" at bounding box center [136, 364] width 273 height 29
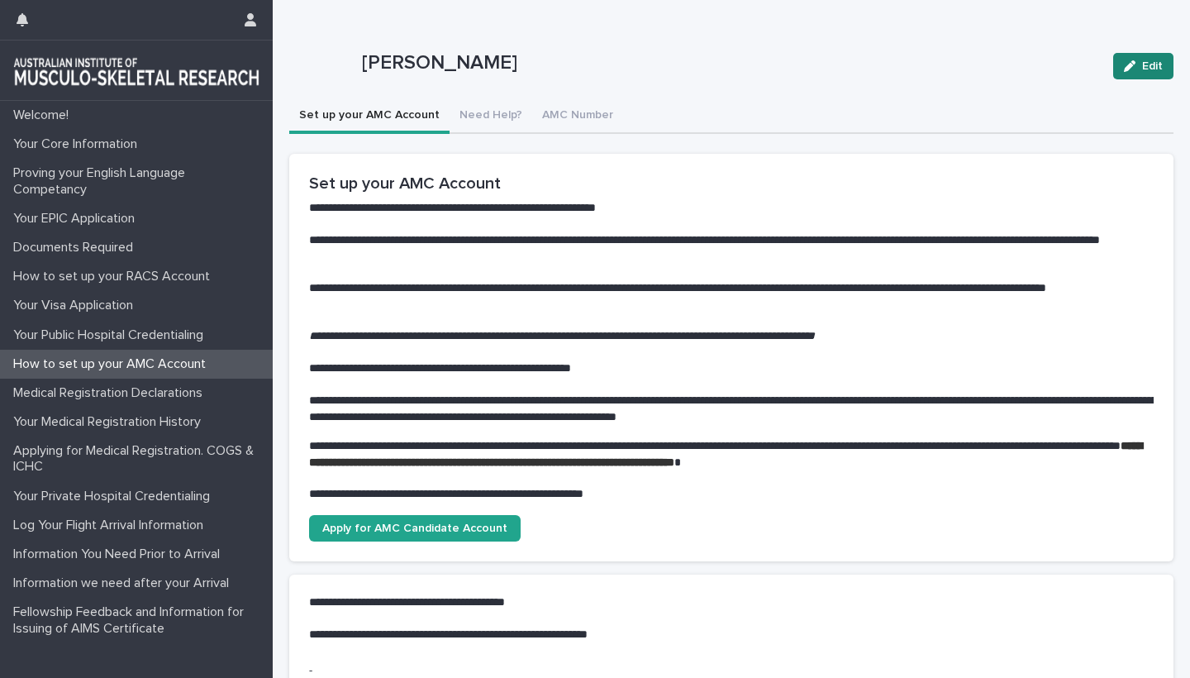
click at [1146, 63] on span "Edit" at bounding box center [1152, 66] width 21 height 12
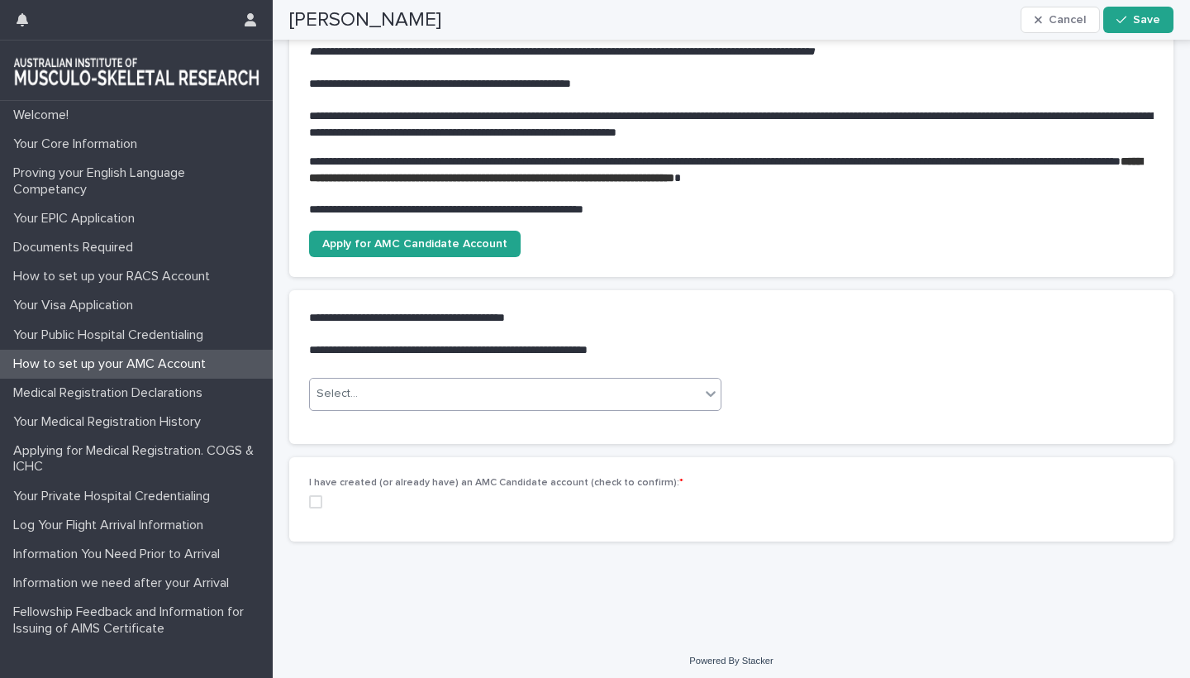
scroll to position [284, 0]
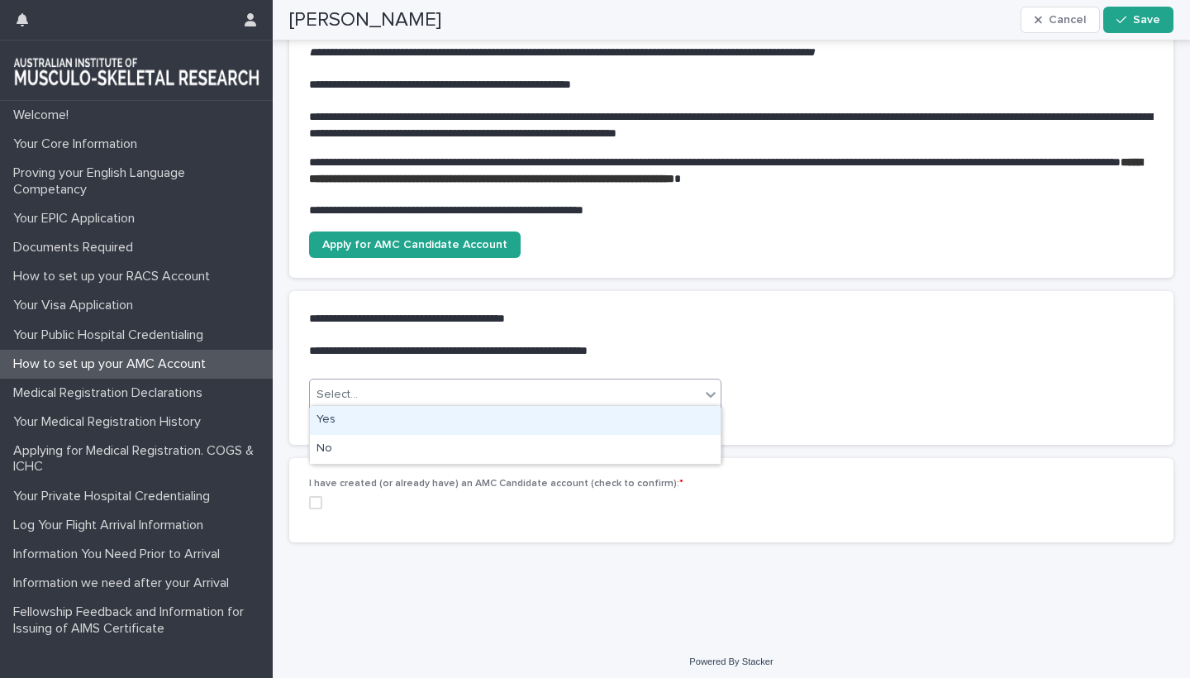
click at [650, 388] on div "Select..." at bounding box center [505, 394] width 390 height 27
click at [437, 426] on div "Yes" at bounding box center [515, 420] width 411 height 29
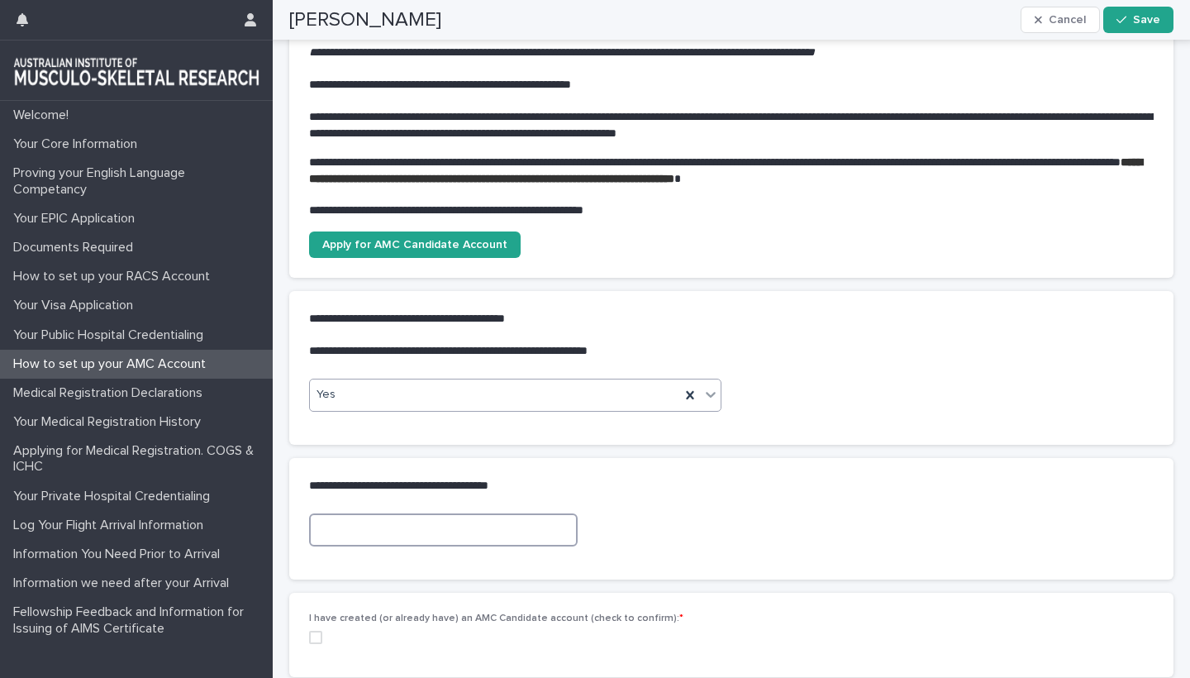
click at [427, 520] on input at bounding box center [443, 529] width 269 height 33
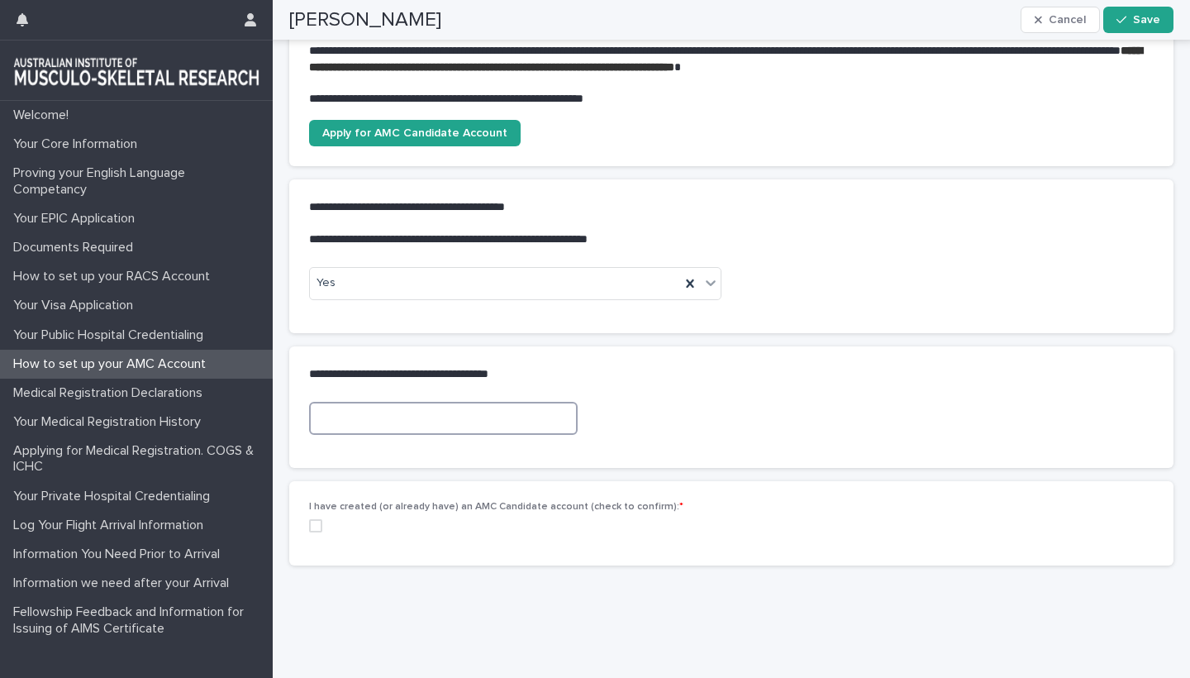
scroll to position [394, 0]
click at [314, 521] on span at bounding box center [315, 526] width 13 height 13
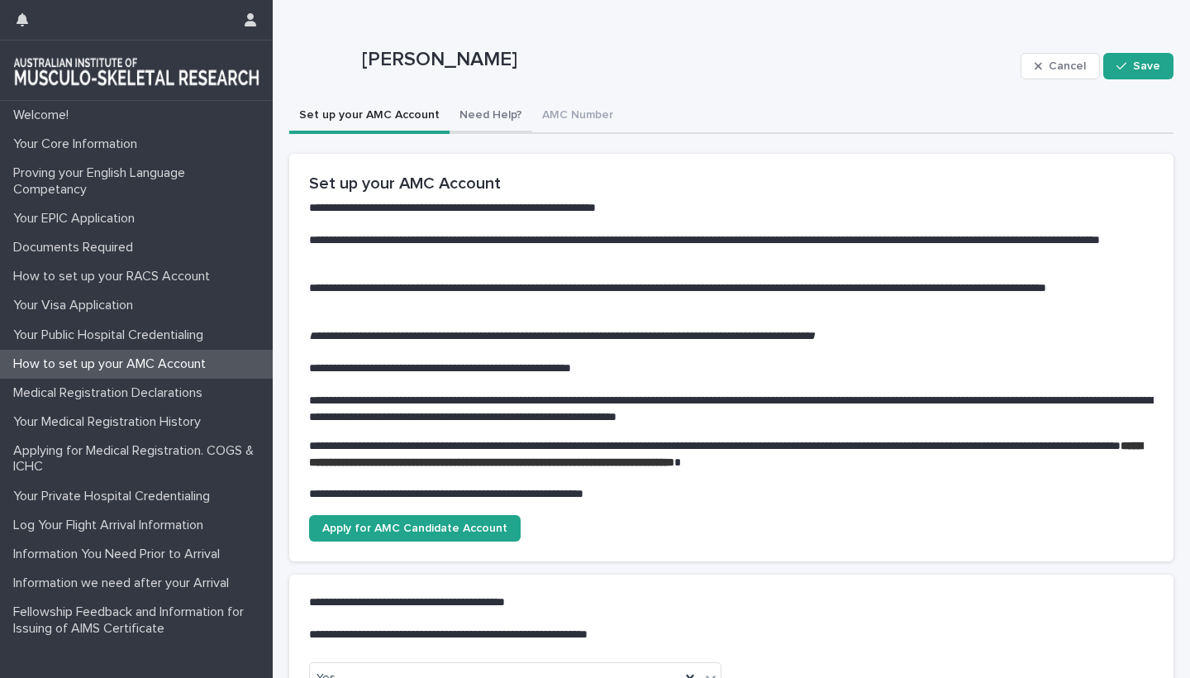
scroll to position [0, 0]
click at [494, 113] on button "Need Help?" at bounding box center [491, 116] width 83 height 35
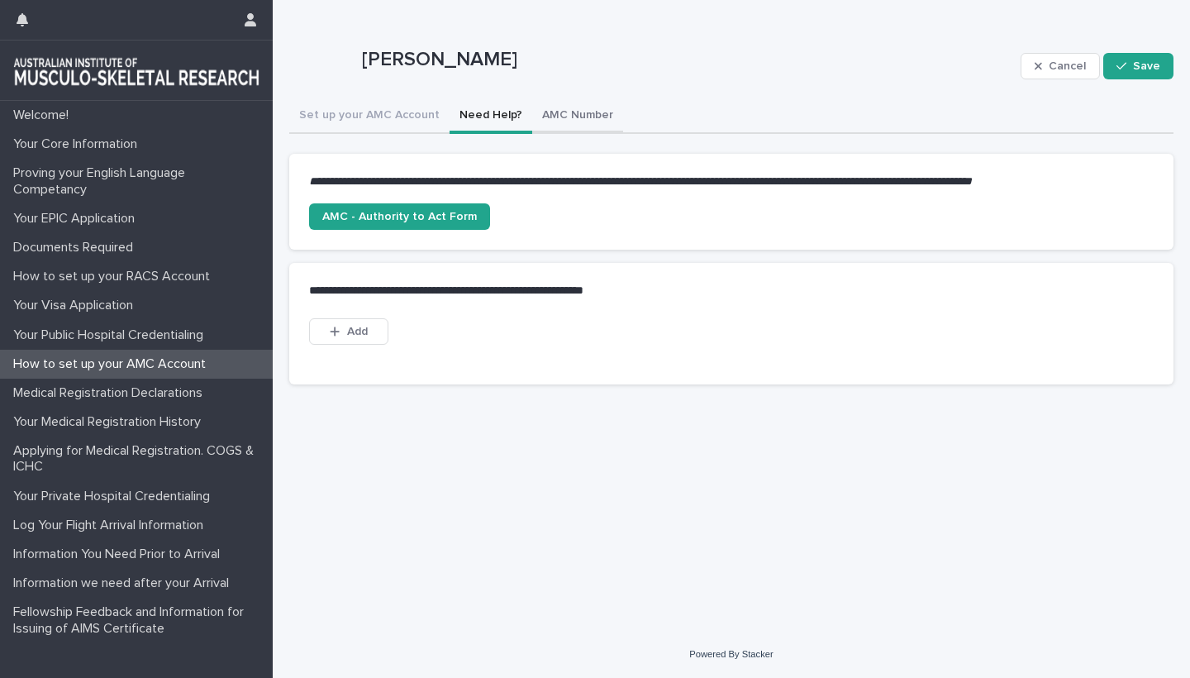
click at [572, 115] on button "AMC Number" at bounding box center [577, 116] width 91 height 35
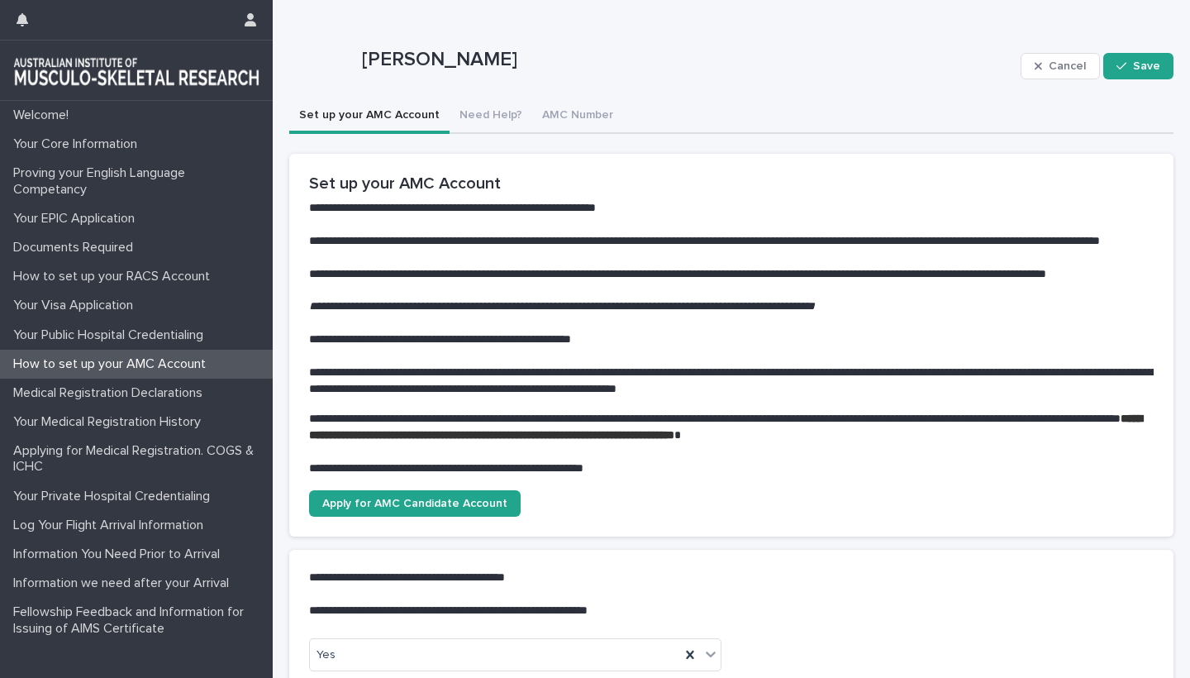
click at [360, 117] on button "Set up your AMC Account" at bounding box center [369, 116] width 160 height 35
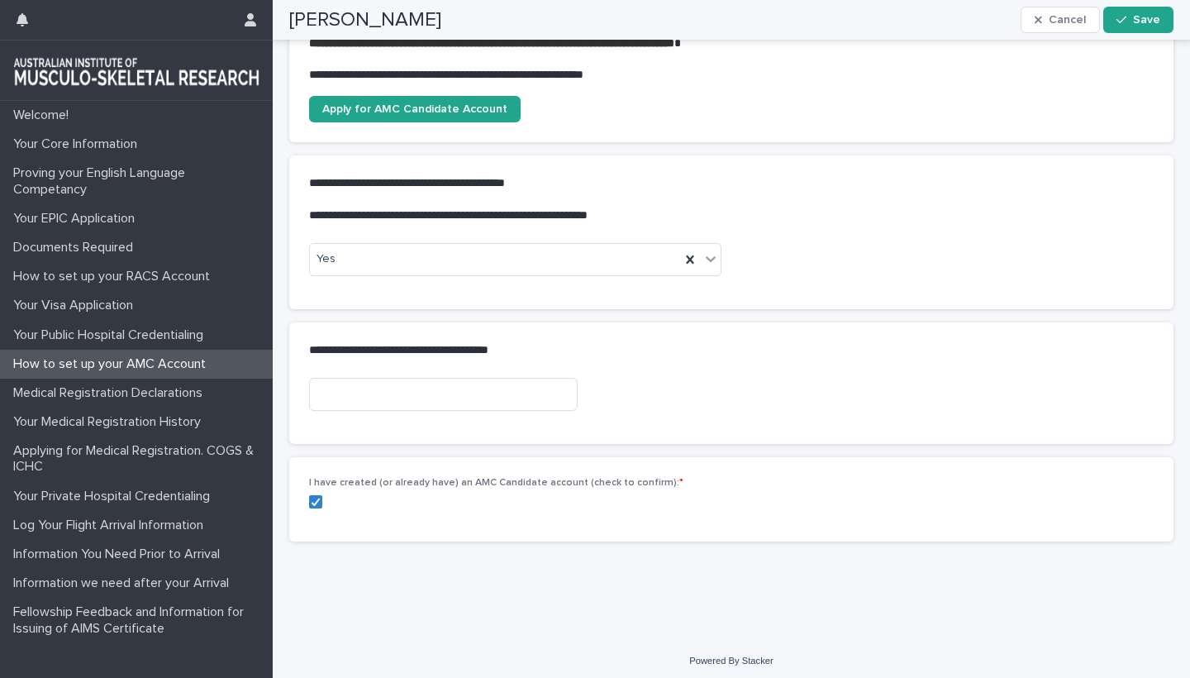
scroll to position [418, 0]
click at [342, 384] on input at bounding box center [443, 395] width 269 height 33
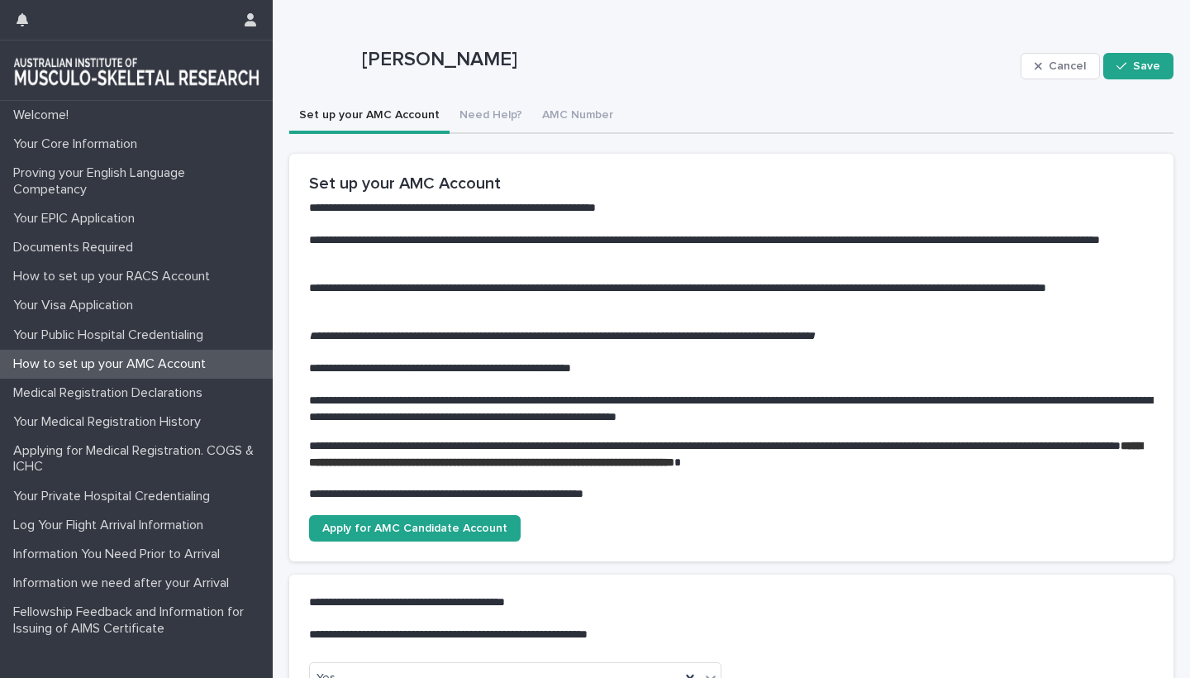
scroll to position [0, 0]
type input "*******"
click at [1132, 65] on div "button" at bounding box center [1125, 66] width 17 height 12
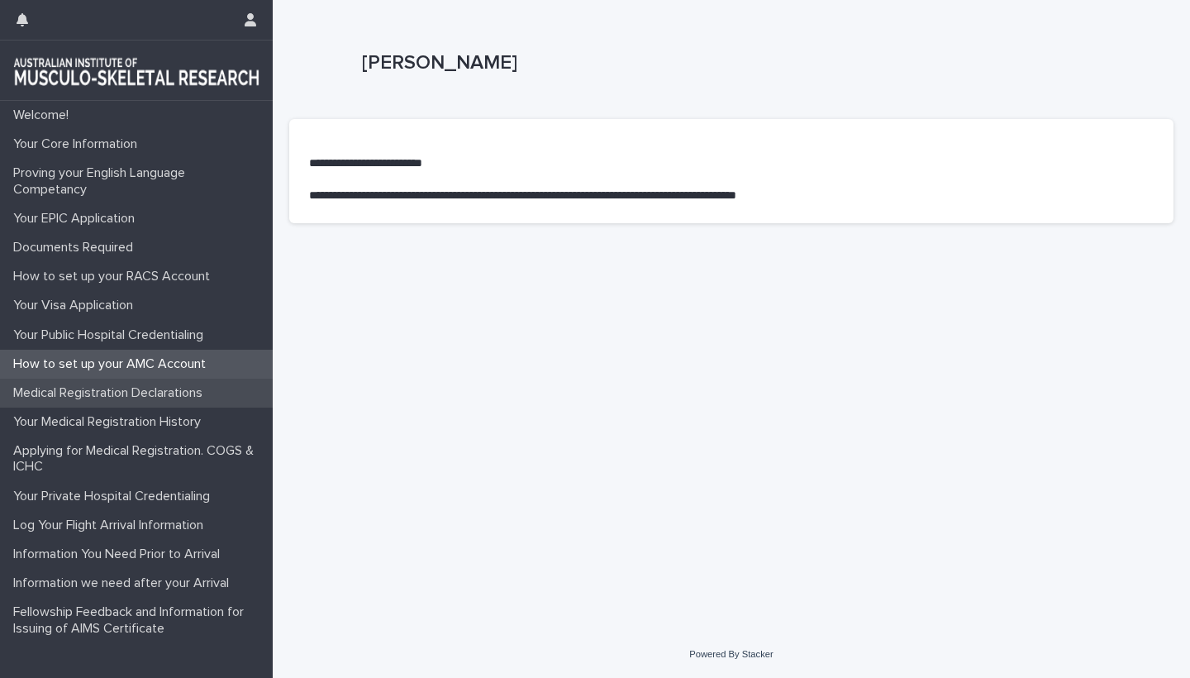
click at [105, 393] on p "Medical Registration Declarations" at bounding box center [111, 393] width 209 height 16
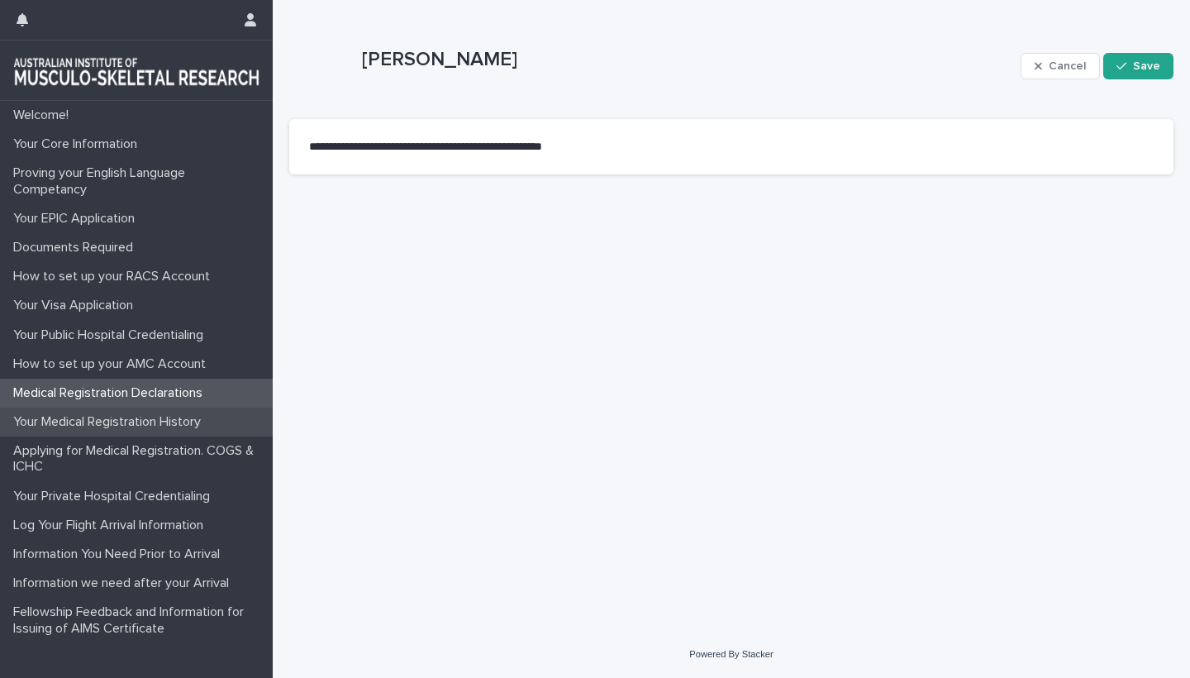
click at [131, 417] on p "Your Medical Registration History" at bounding box center [110, 422] width 207 height 16
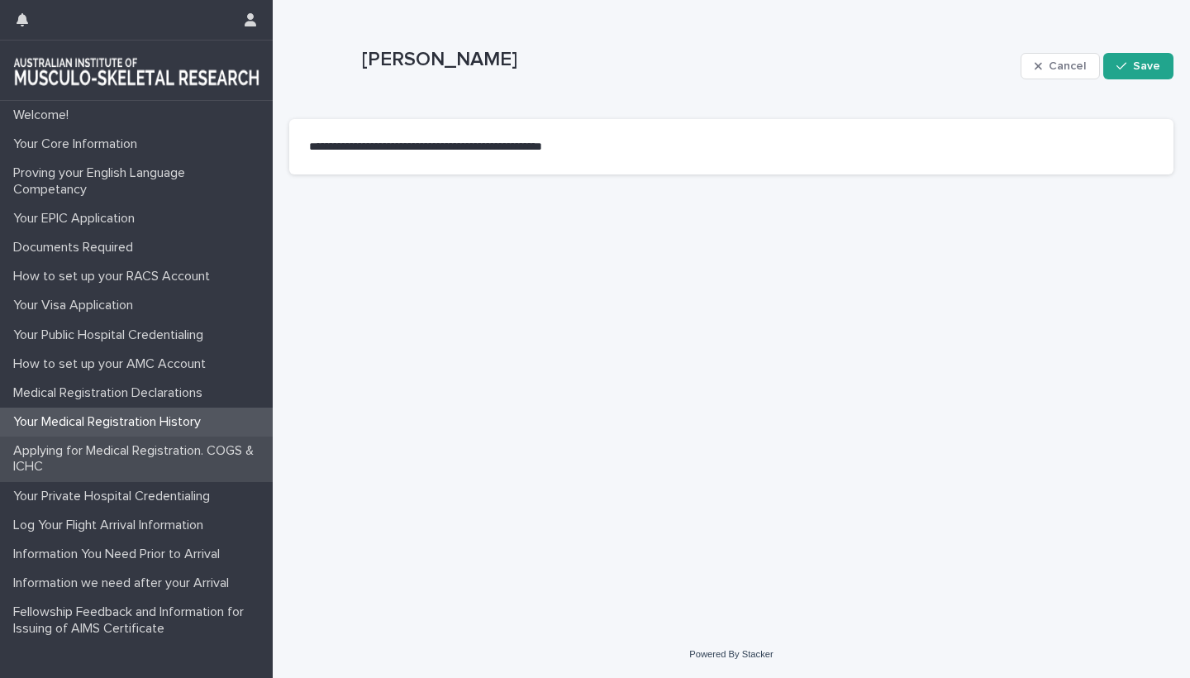
click at [123, 452] on p "Applying for Medical Registration. COGS & ICHC" at bounding box center [140, 458] width 266 height 31
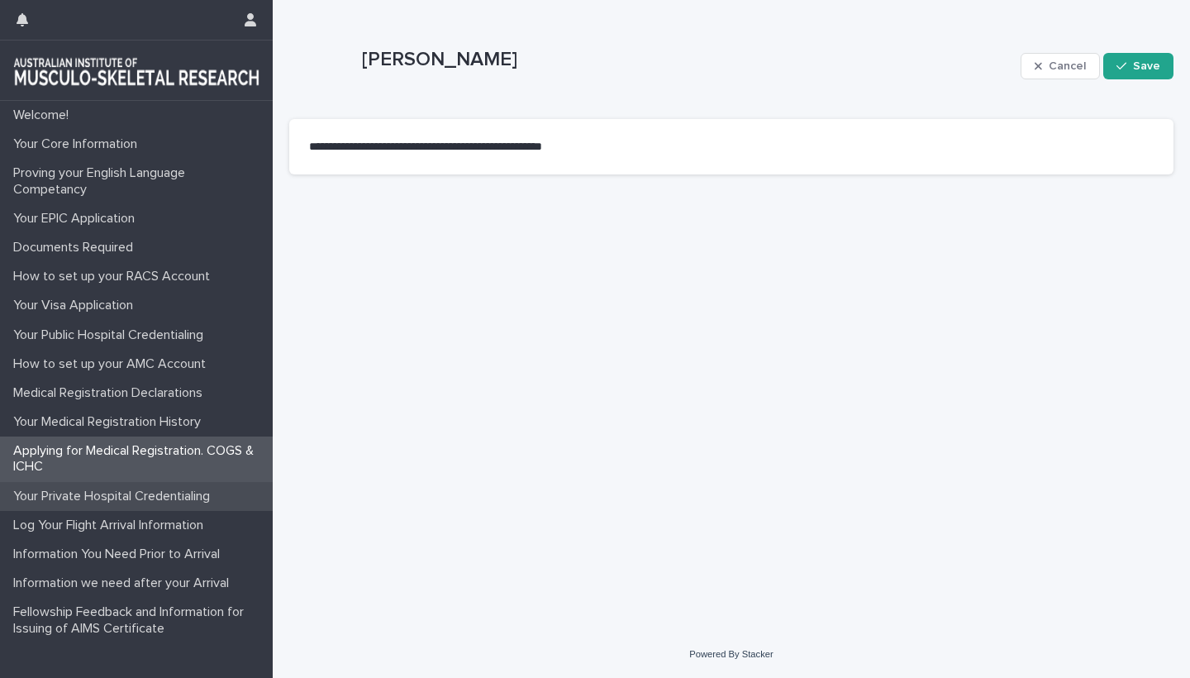
click at [104, 490] on p "Your Private Hospital Credentialing" at bounding box center [115, 496] width 217 height 16
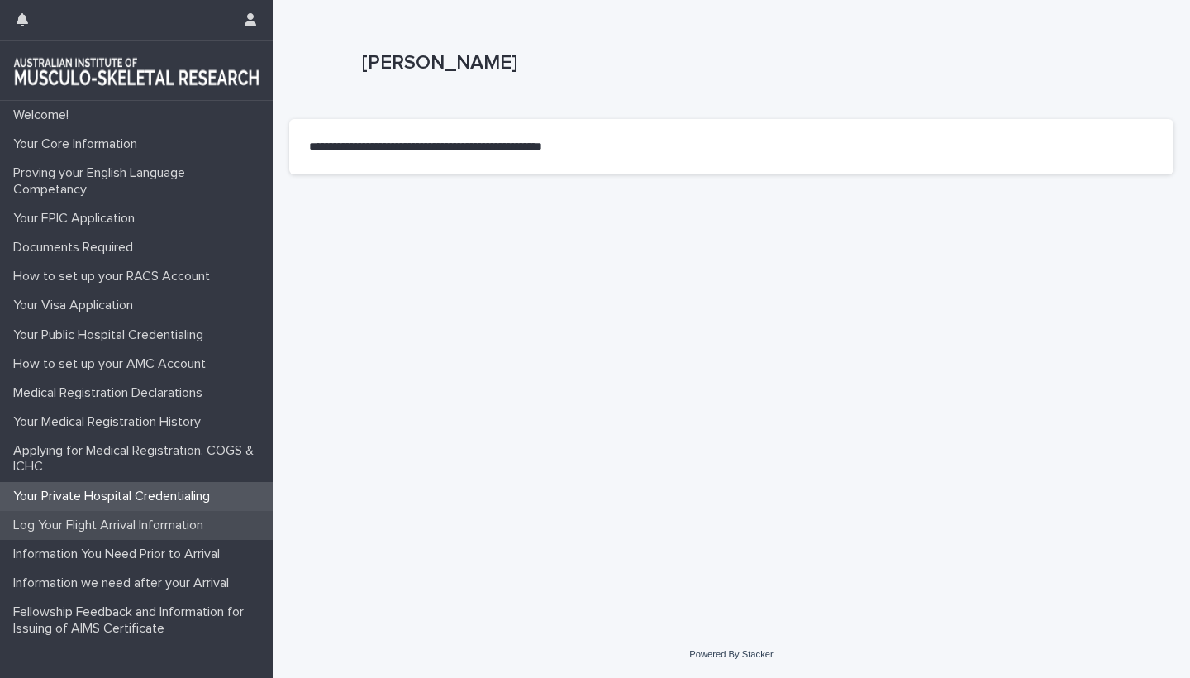
click at [105, 514] on div "Log Your Flight Arrival Information" at bounding box center [136, 525] width 273 height 29
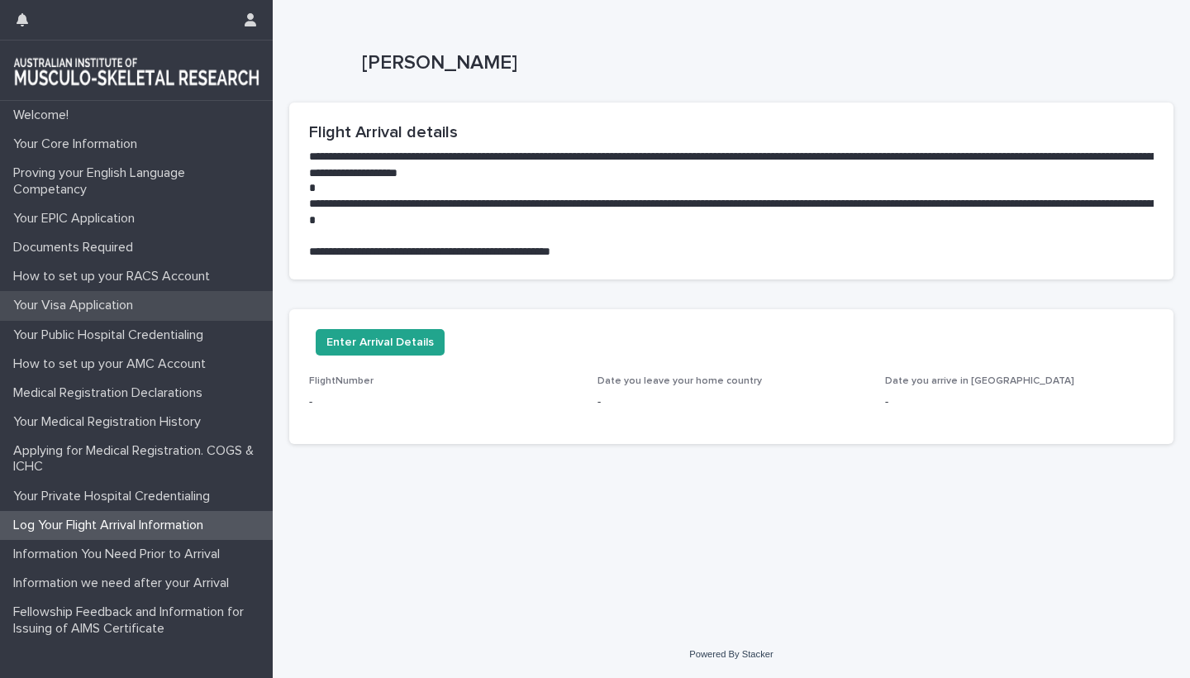
click at [77, 300] on p "Your Visa Application" at bounding box center [77, 306] width 140 height 16
